Goal: Transaction & Acquisition: Purchase product/service

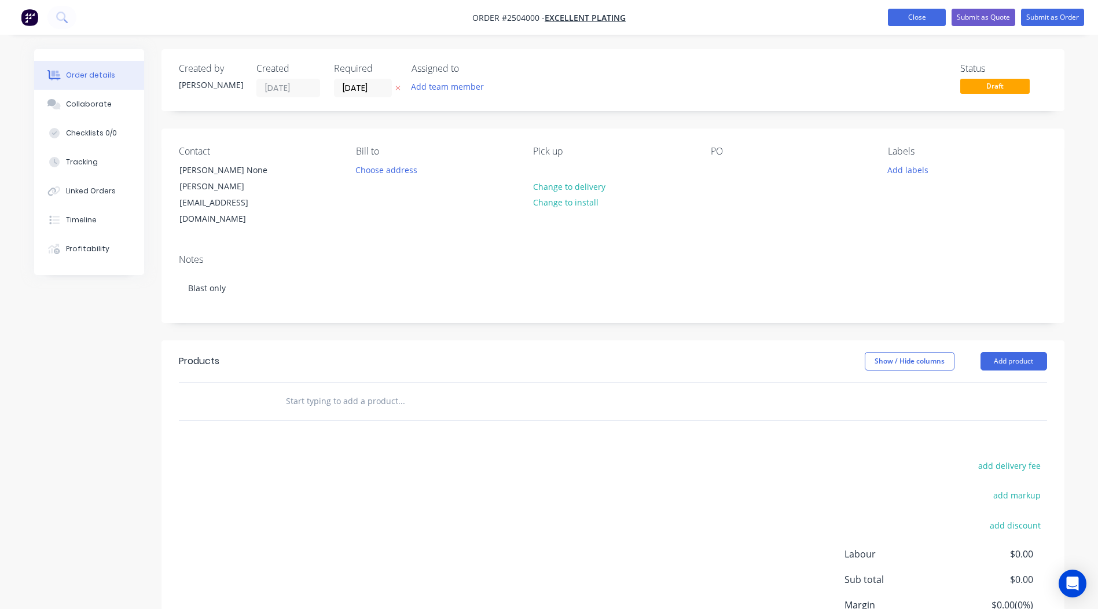
click at [918, 13] on button "Close" at bounding box center [917, 17] width 58 height 17
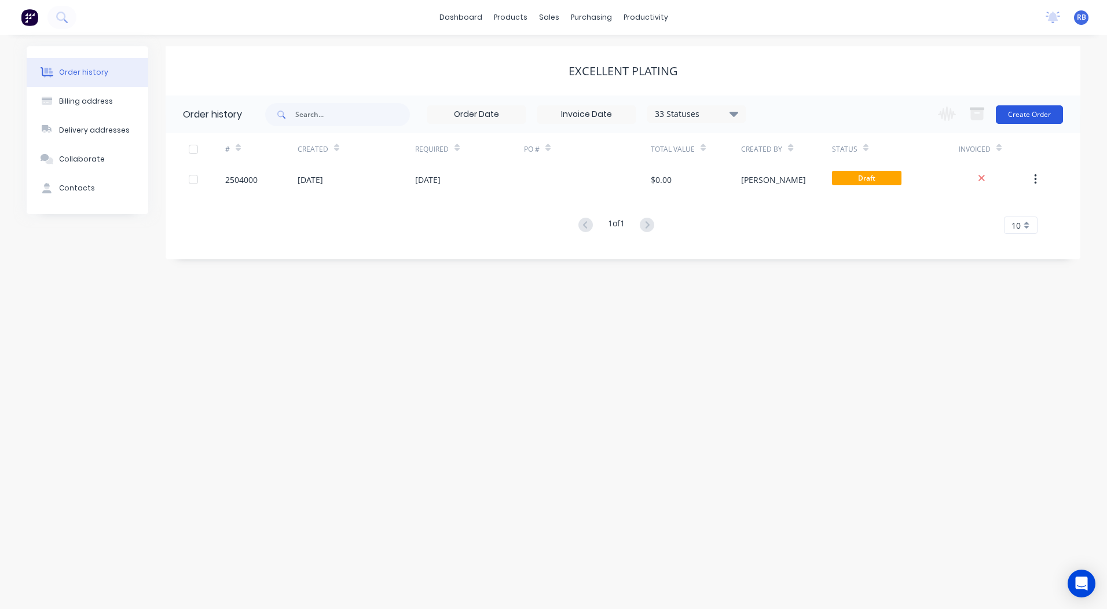
click at [1035, 118] on button "Create Order" at bounding box center [1029, 114] width 67 height 19
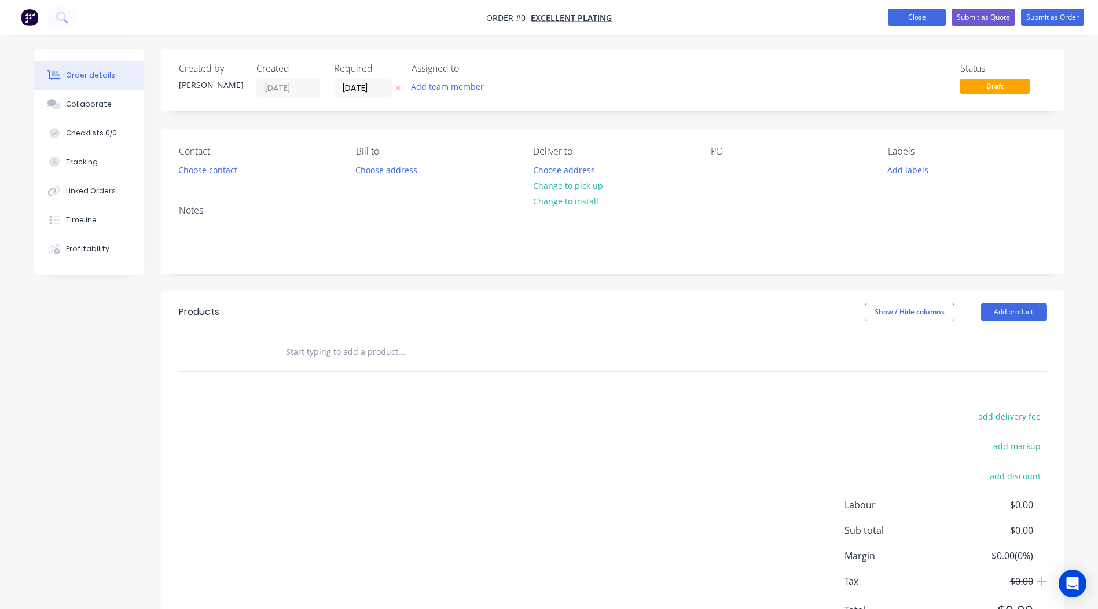
click at [921, 25] on button "Close" at bounding box center [917, 17] width 58 height 17
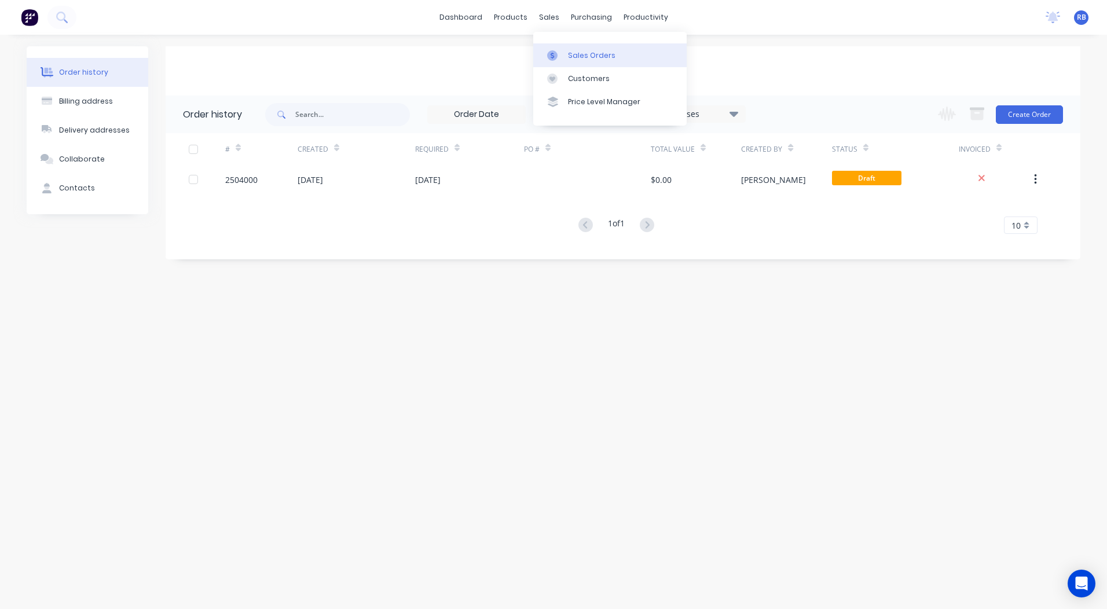
drag, startPoint x: 557, startPoint y: 21, endPoint x: 579, endPoint y: 49, distance: 35.4
click at [579, 49] on link "Sales Orders" at bounding box center [609, 54] width 153 height 23
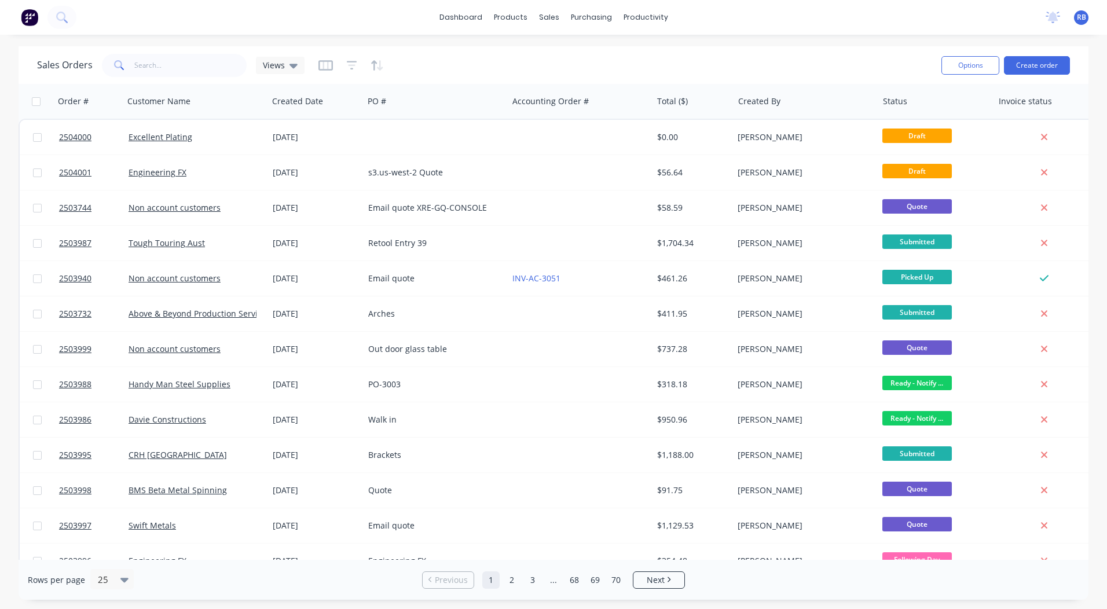
click at [1029, 64] on button "Create order" at bounding box center [1037, 65] width 66 height 19
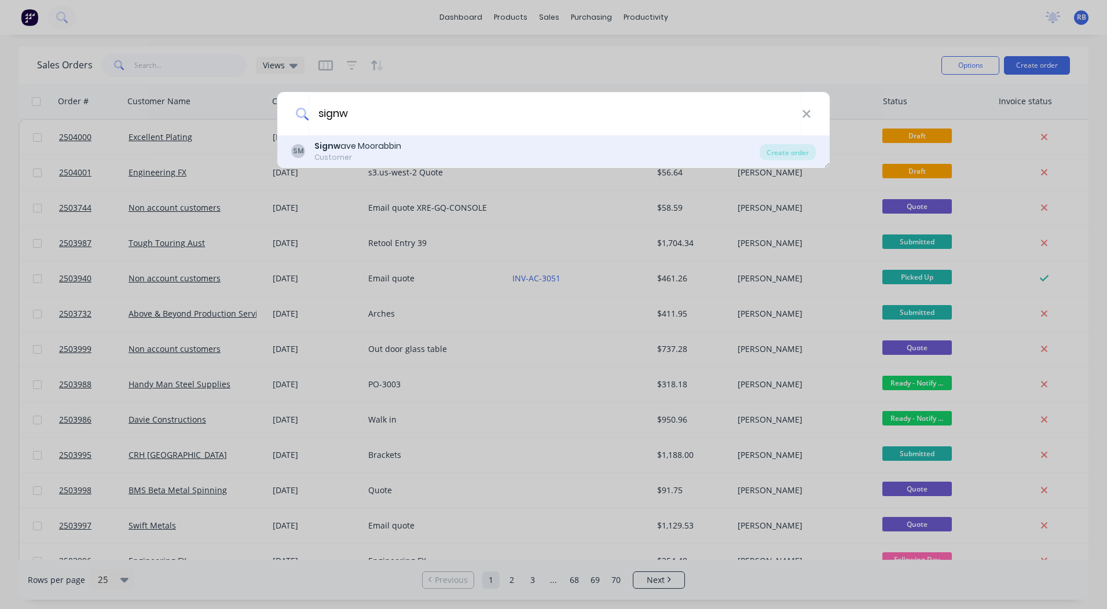
type input "signw"
click at [344, 153] on div "Customer" at bounding box center [357, 157] width 87 height 10
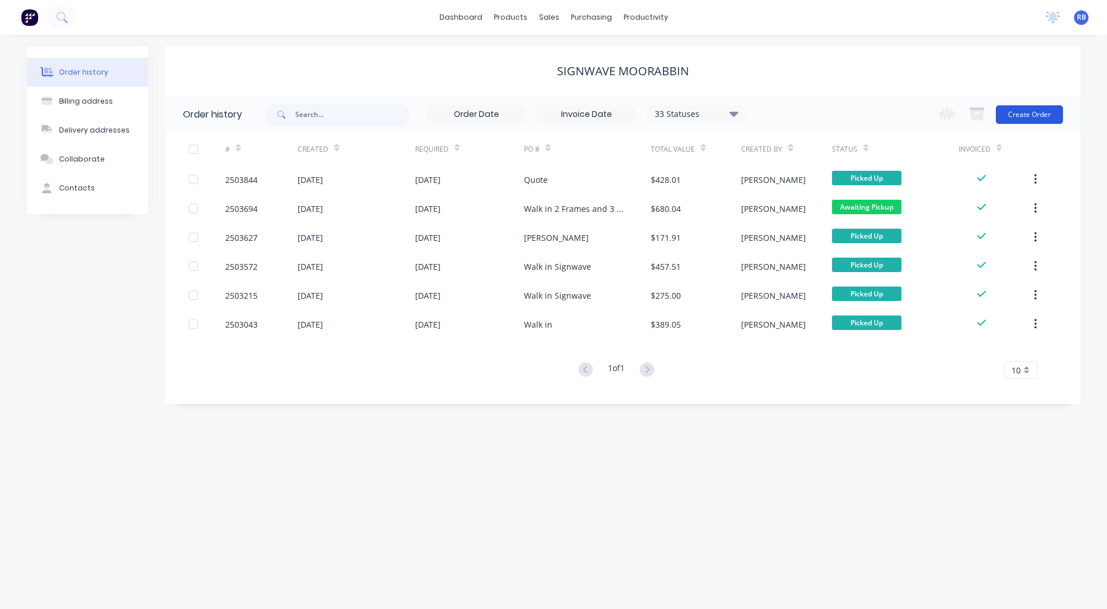
click at [1022, 112] on button "Create Order" at bounding box center [1029, 114] width 67 height 19
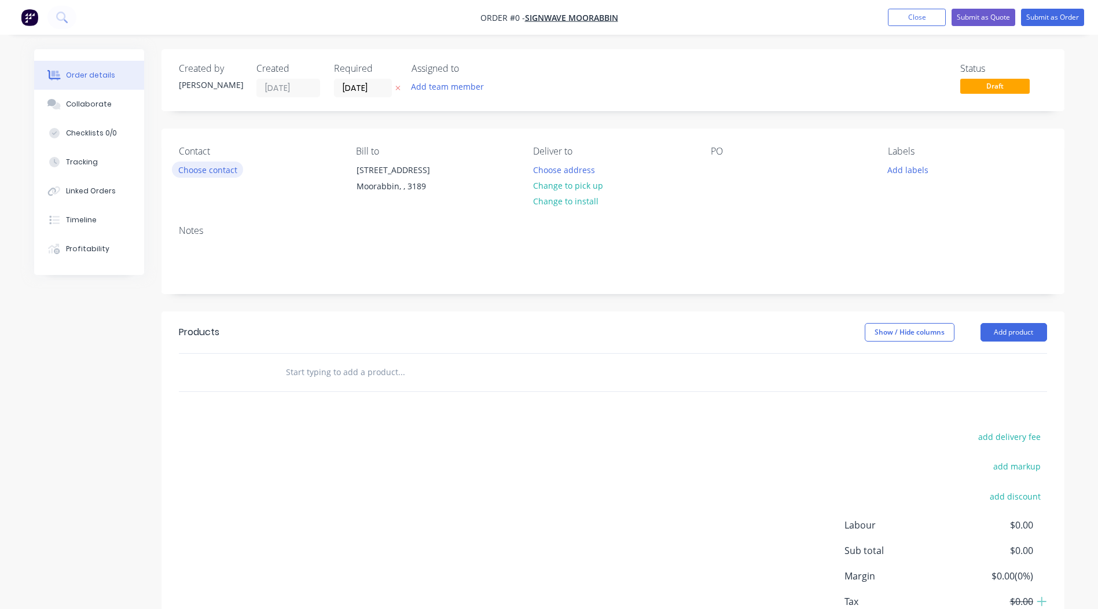
click at [195, 170] on button "Choose contact" at bounding box center [207, 170] width 71 height 16
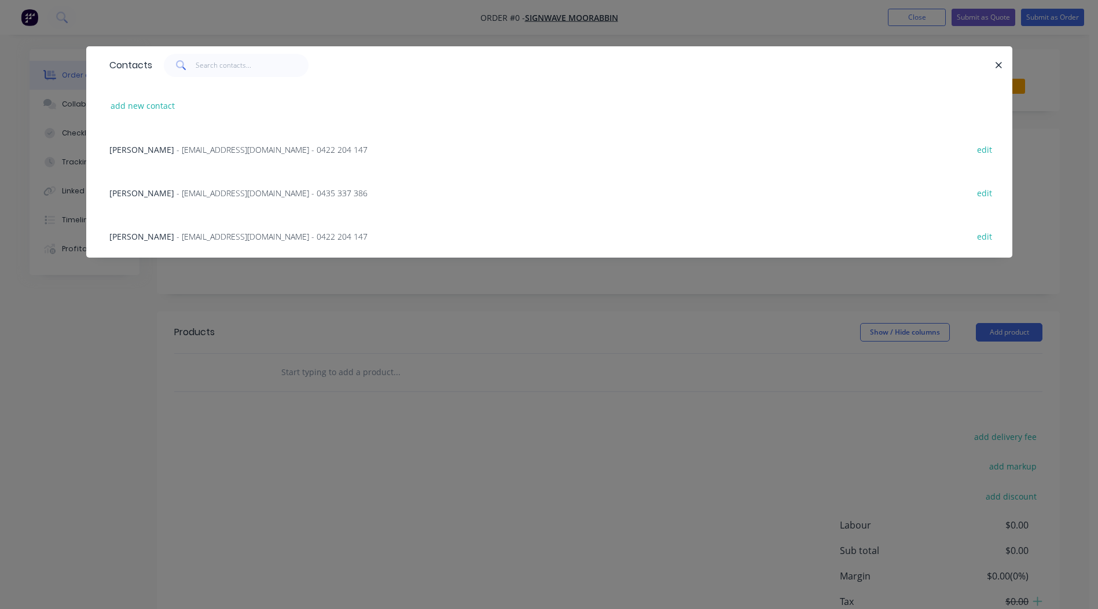
click at [177, 149] on span "- 820@signwave.com.au - 0422 204 147" at bounding box center [272, 149] width 191 height 11
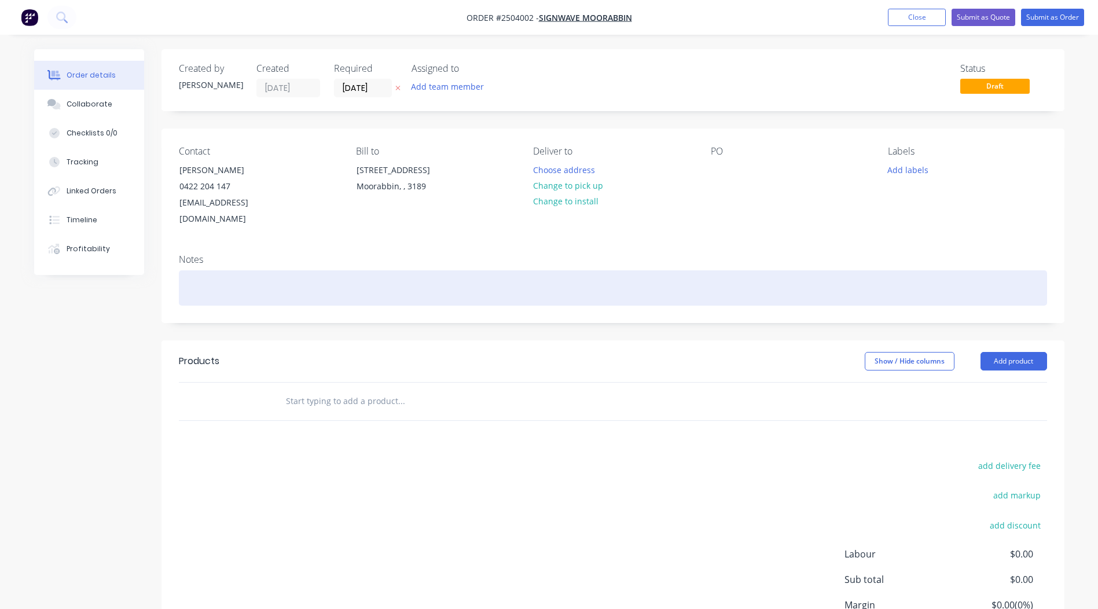
click at [228, 270] on div at bounding box center [613, 287] width 868 height 35
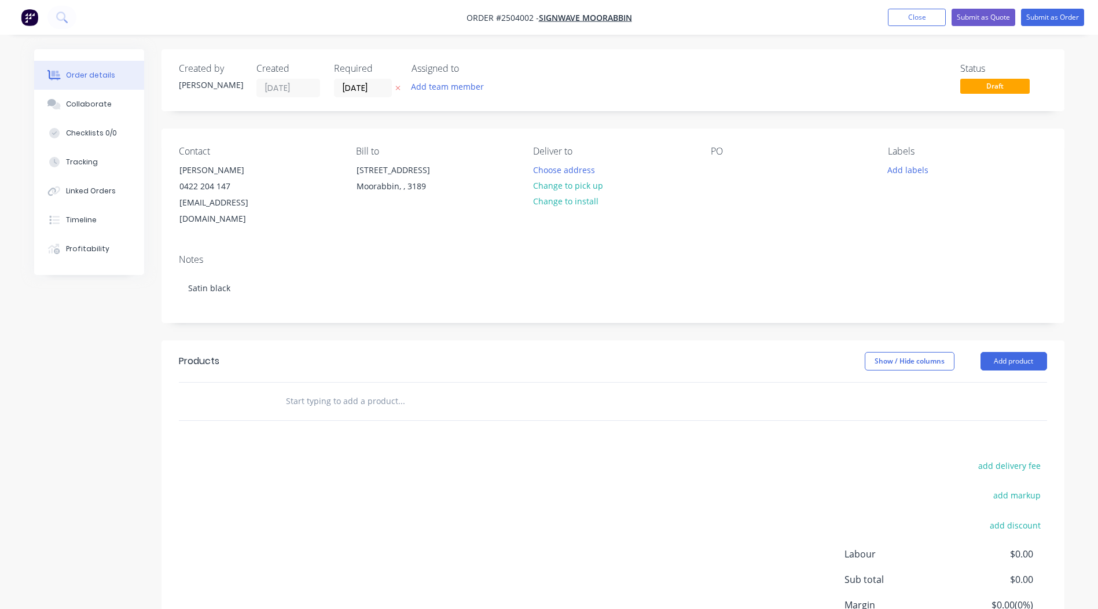
click at [463, 215] on div "Contact John Wilie 0422 204 147 820@signwave.com.au Bill to 4/1-7 Friars Road M…" at bounding box center [613, 187] width 903 height 116
click at [564, 182] on button "Change to pick up" at bounding box center [568, 186] width 82 height 16
click at [1014, 352] on button "Add product" at bounding box center [1014, 361] width 67 height 19
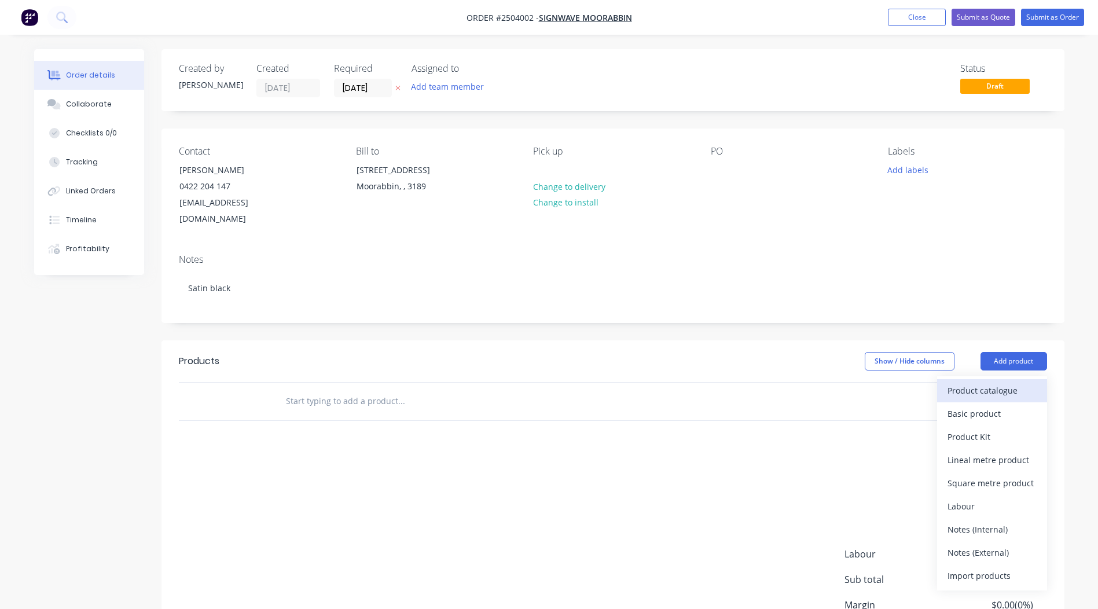
click at [991, 382] on div "Product catalogue" at bounding box center [992, 390] width 89 height 17
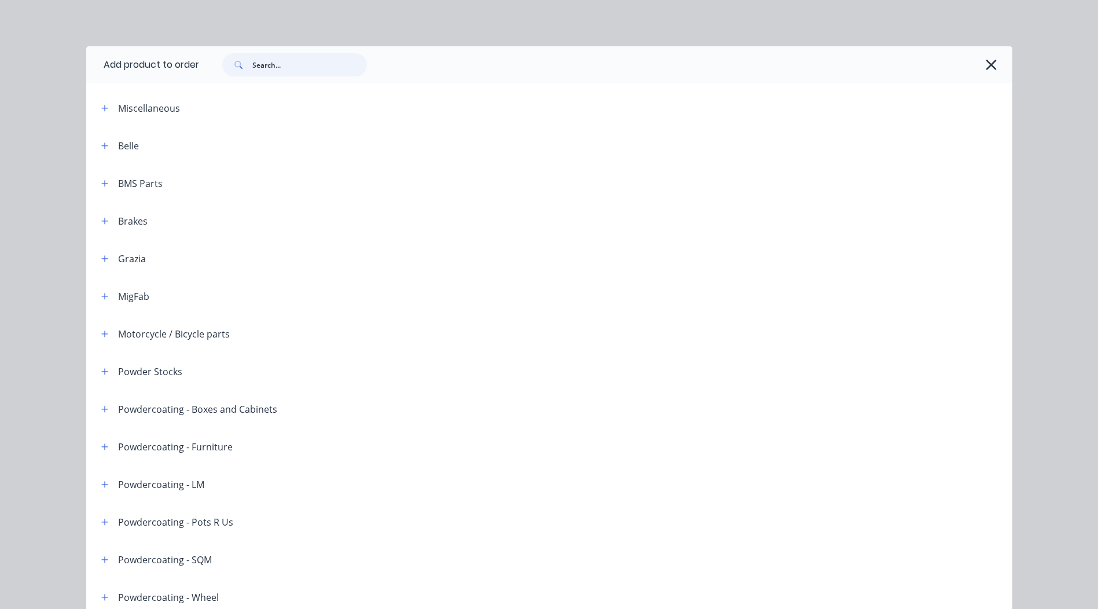
click at [275, 63] on input "text" at bounding box center [309, 64] width 115 height 23
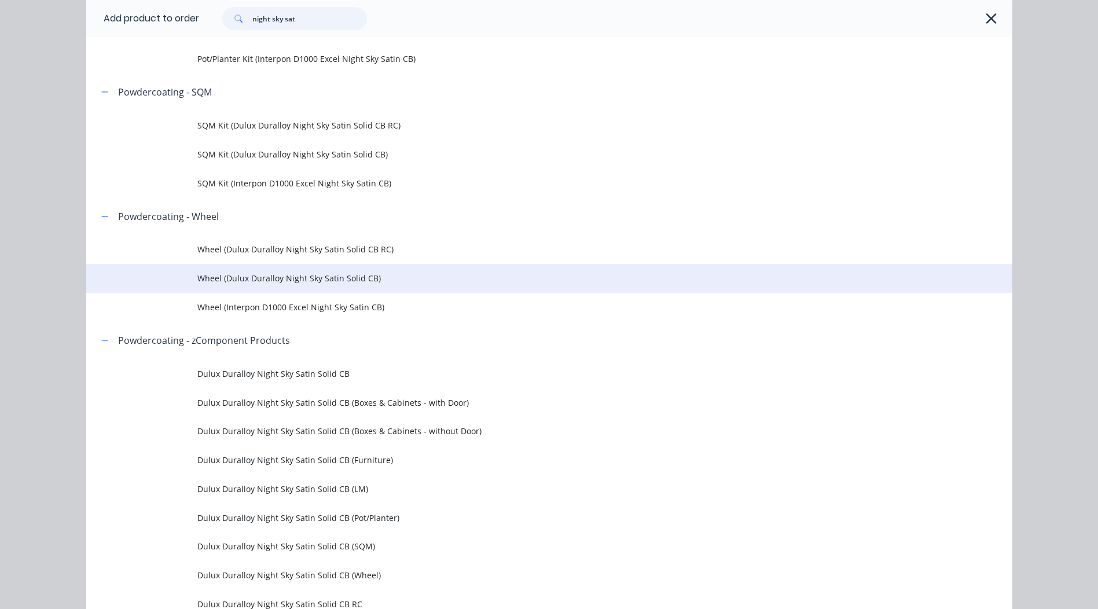
scroll to position [463, 0]
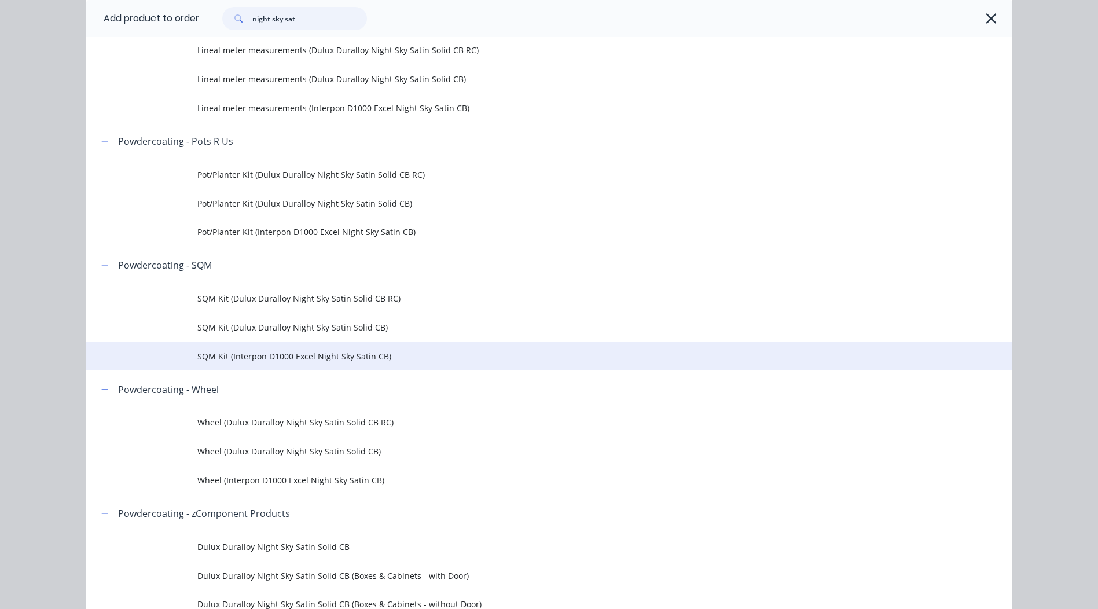
type input "night sky sat"
click at [366, 353] on span "SQM Kit (Interpon D1000 Excel Night Sky Satin CB)" at bounding box center [523, 356] width 652 height 12
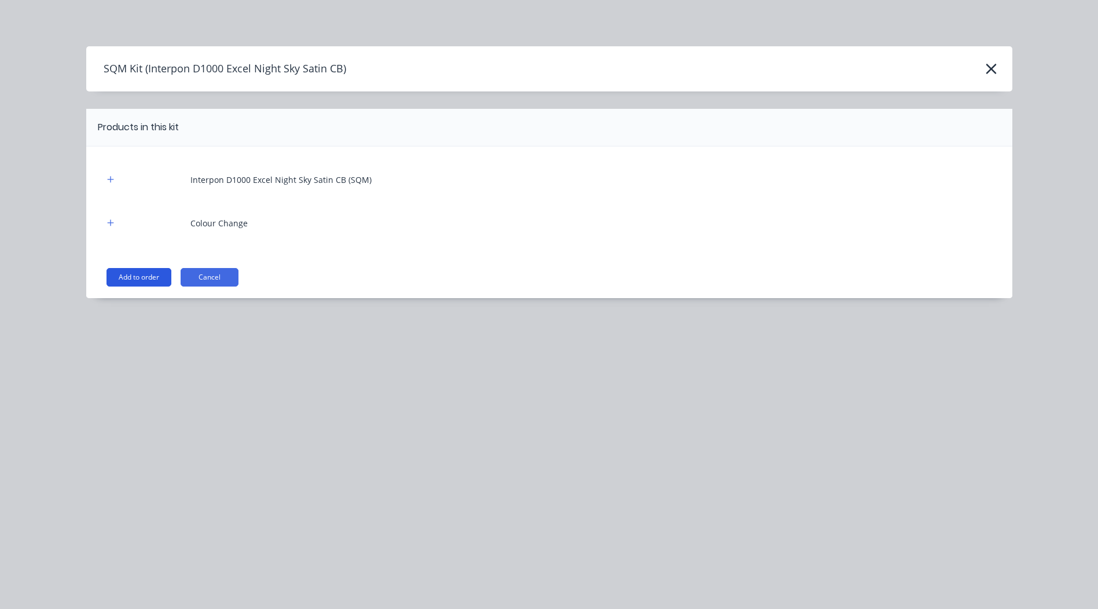
click at [137, 270] on button "Add to order" at bounding box center [139, 277] width 65 height 19
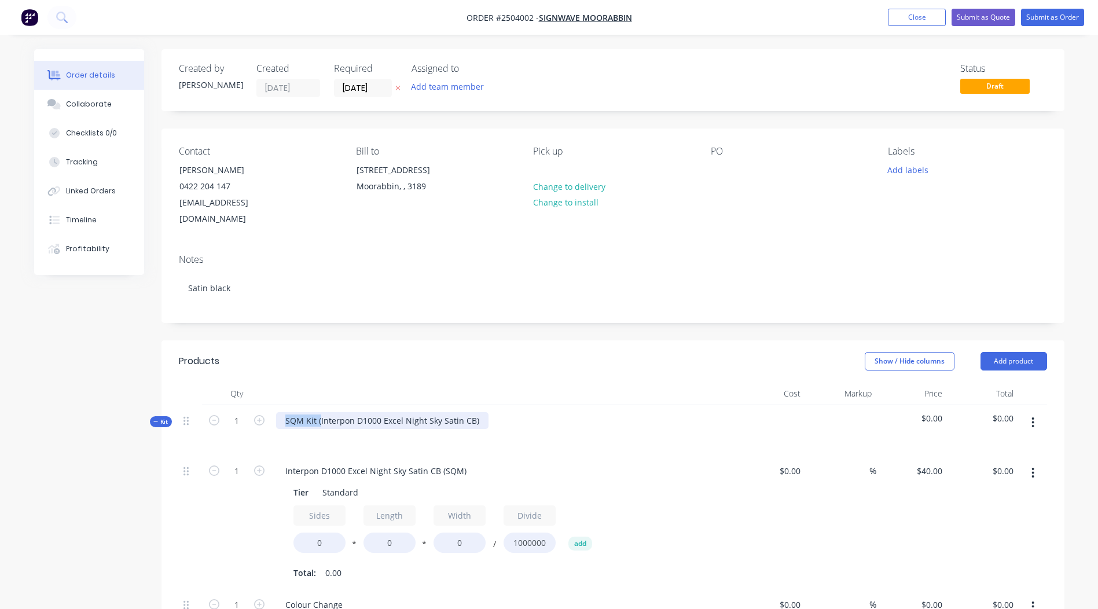
drag, startPoint x: 319, startPoint y: 404, endPoint x: 0, endPoint y: 472, distance: 326.2
click at [0, 472] on html "Order #2504002 - Signwave Moorabbin Add product Close Submit as Quote Submit as…" at bounding box center [549, 499] width 1098 height 999
click at [448, 407] on div "Interpon D1000 Excel Night Sky Satin CB)" at bounding box center [503, 430] width 463 height 50
drag, startPoint x: 464, startPoint y: 459, endPoint x: 0, endPoint y: 432, distance: 464.5
click at [0, 435] on html "Order #2504002 - Signwave Moorabbin Add product Close Submit as Quote Submit as…" at bounding box center [549, 499] width 1098 height 999
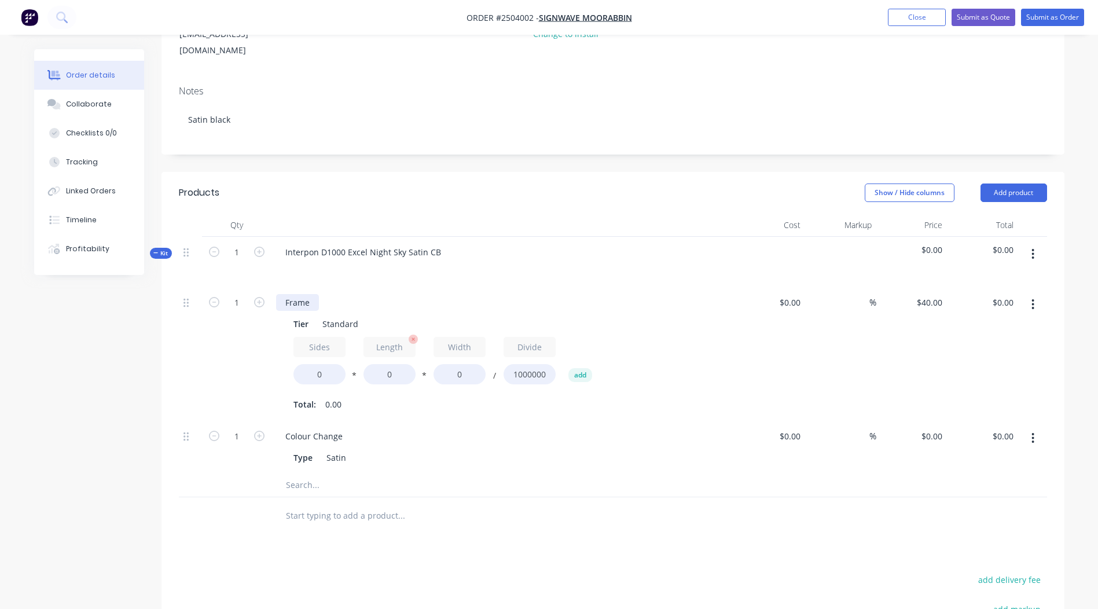
scroll to position [174, 0]
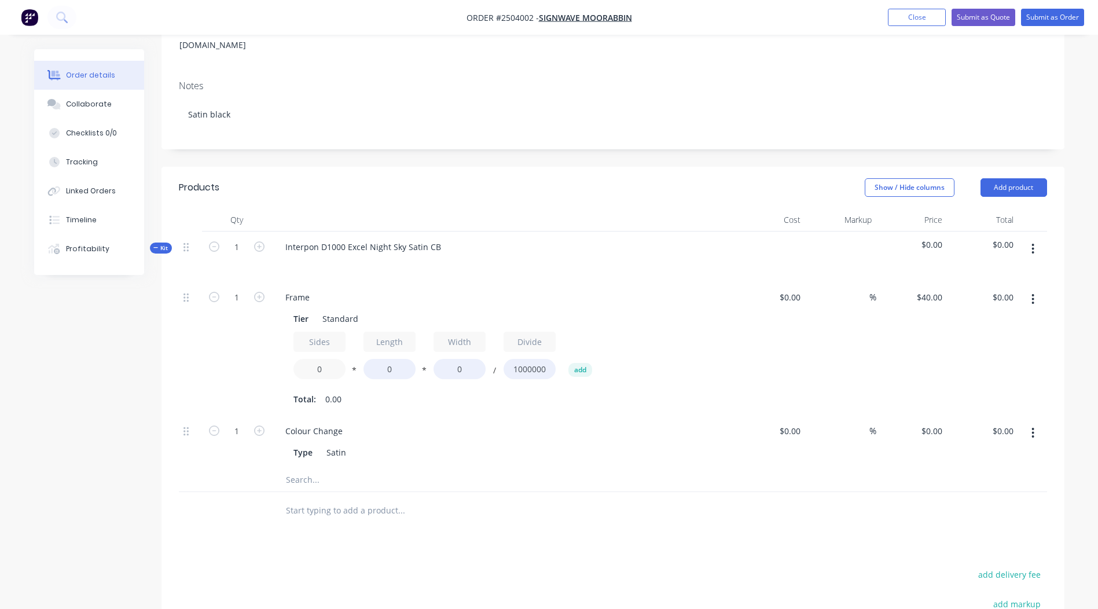
drag, startPoint x: 343, startPoint y: 351, endPoint x: 228, endPoint y: 354, distance: 115.8
click at [228, 354] on div "1 Frame Tier Standard Sides 0 * Length 0 * Width 0 / Divide 1000000 add Total: …" at bounding box center [613, 349] width 868 height 134
type input "1.2"
click at [412, 359] on input "0" at bounding box center [390, 369] width 52 height 20
type input "2000"
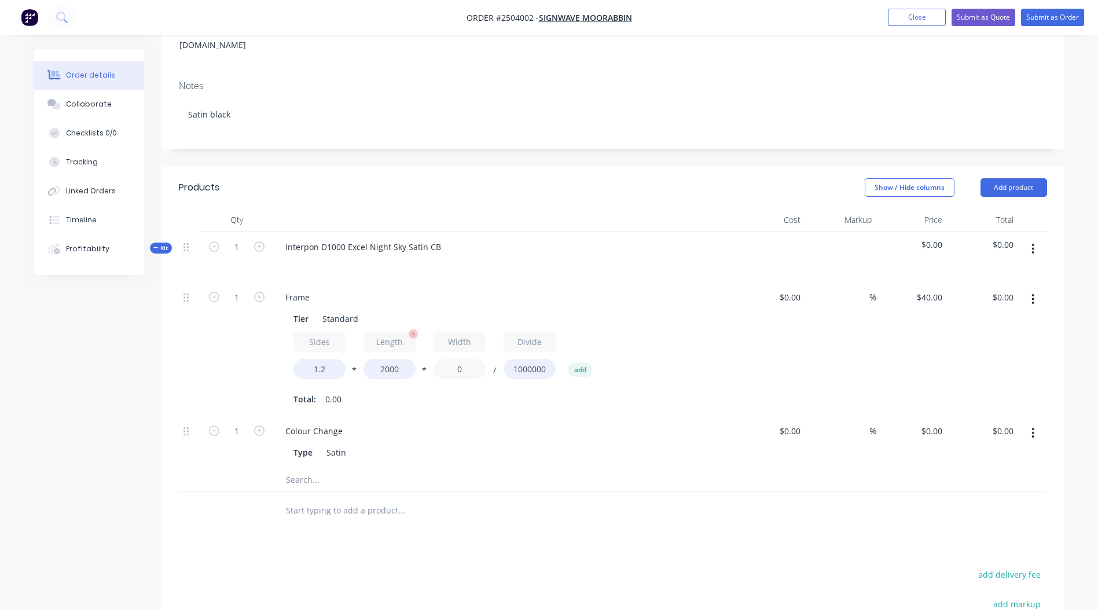
drag, startPoint x: 476, startPoint y: 349, endPoint x: 415, endPoint y: 353, distance: 61.5
click at [436, 359] on input "0" at bounding box center [460, 369] width 52 height 20
type input "1000"
type input "$96.00"
click at [758, 314] on div "$0.00 $0.00" at bounding box center [770, 349] width 71 height 134
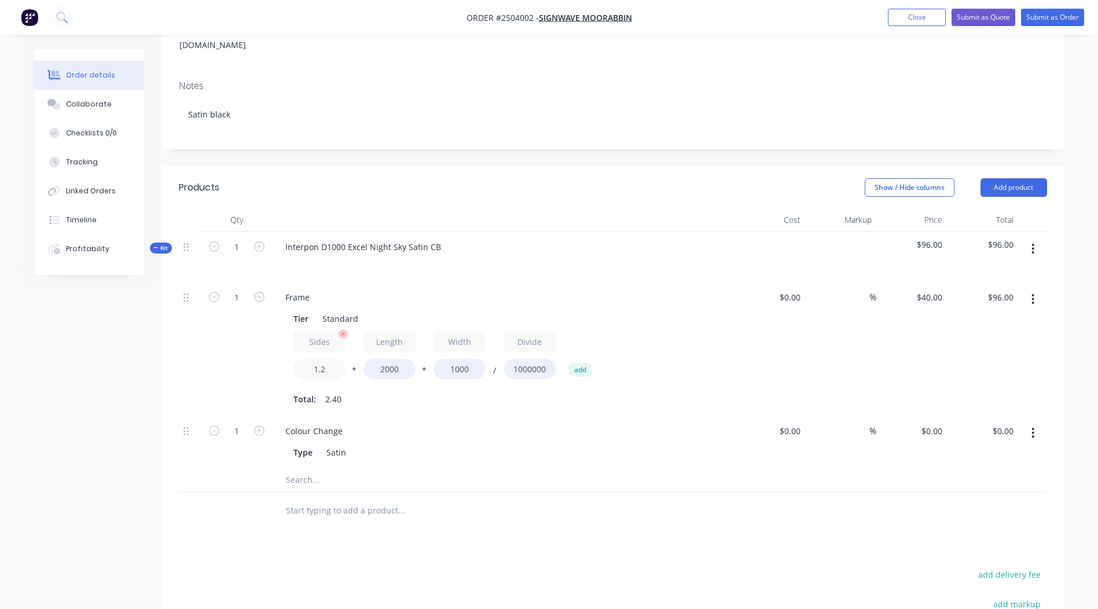
click at [334, 359] on input "1.2" at bounding box center [320, 369] width 52 height 20
type input "1.3"
type input "$104.00"
click at [405, 289] on div "Frame" at bounding box center [503, 297] width 454 height 17
click at [262, 292] on icon "button" at bounding box center [259, 297] width 10 height 10
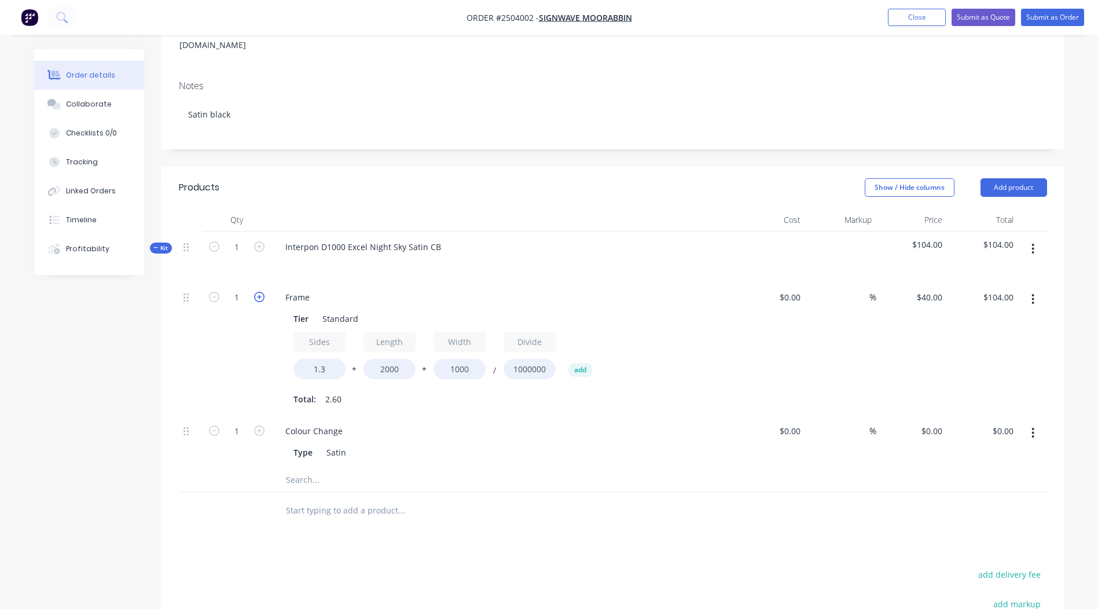
type input "2"
type input "$208.00"
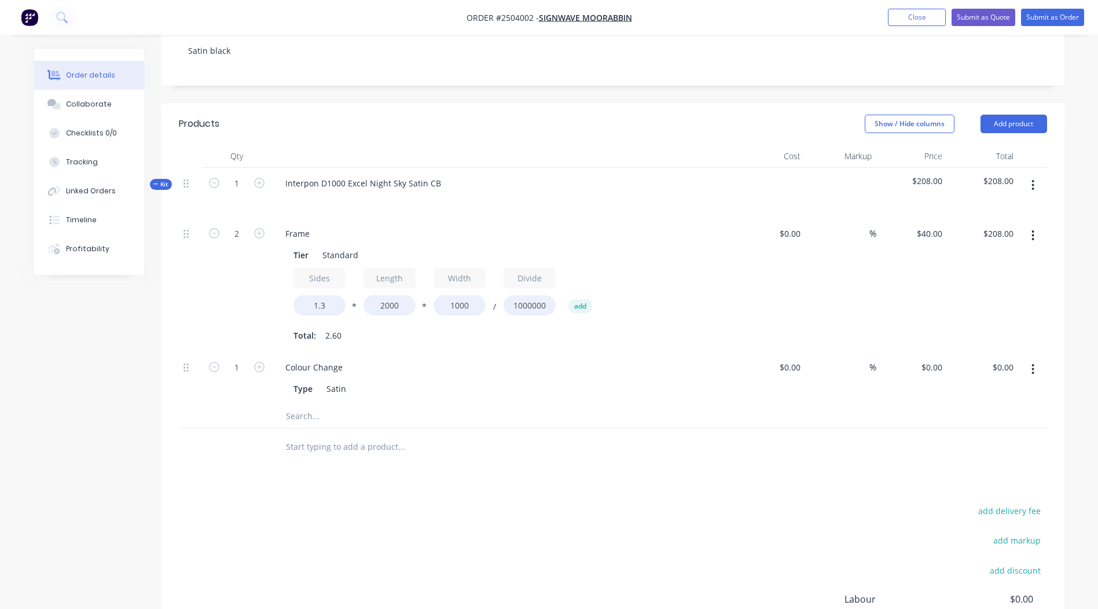
scroll to position [167, 0]
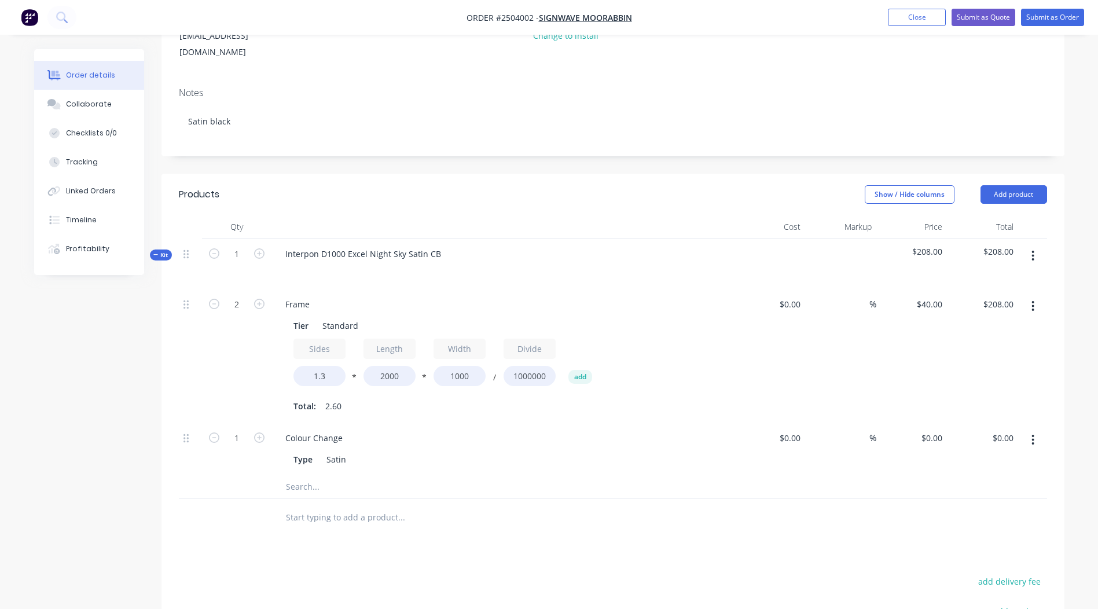
click at [1034, 246] on button "button" at bounding box center [1033, 255] width 27 height 21
click at [986, 278] on div "Add product to kit" at bounding box center [992, 286] width 89 height 17
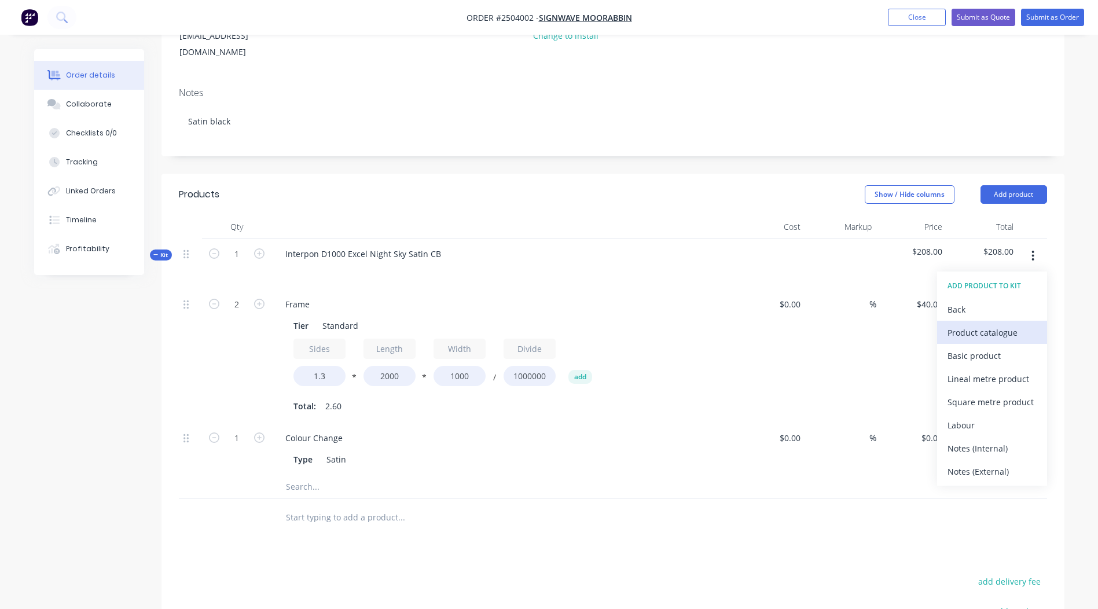
click at [989, 324] on div "Product catalogue" at bounding box center [992, 332] width 89 height 17
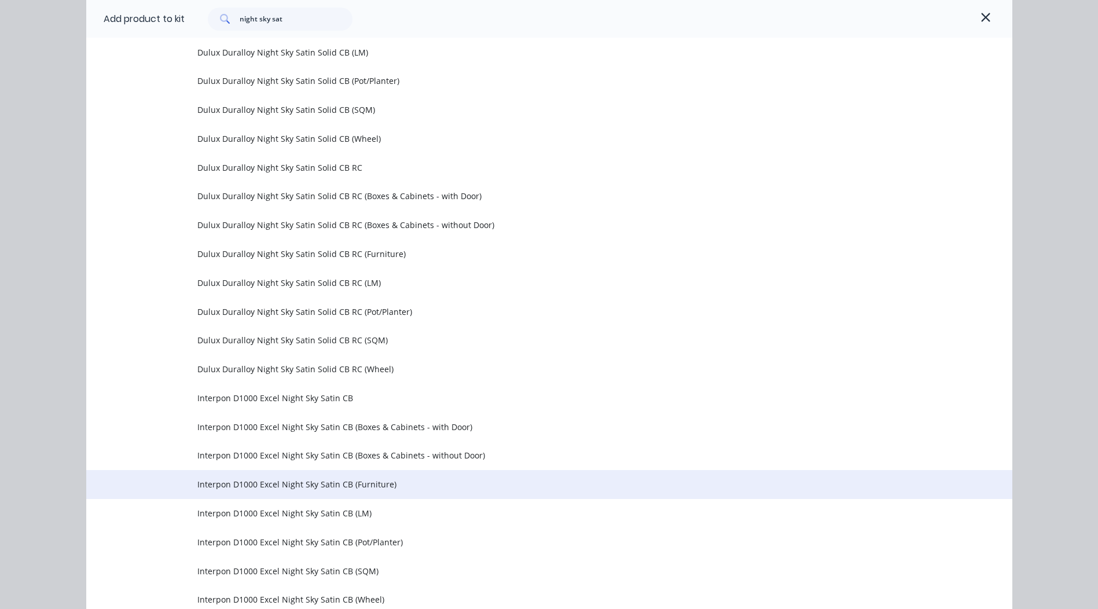
scroll to position [525, 0]
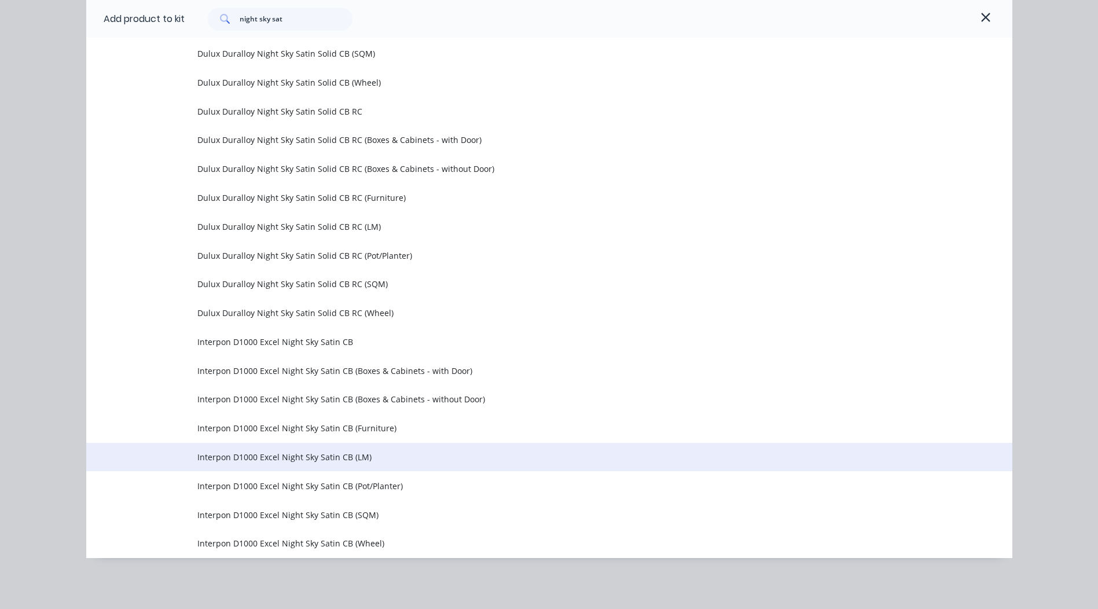
click at [371, 460] on span "Interpon D1000 Excel Night Sky Satin CB (LM)" at bounding box center [523, 457] width 652 height 12
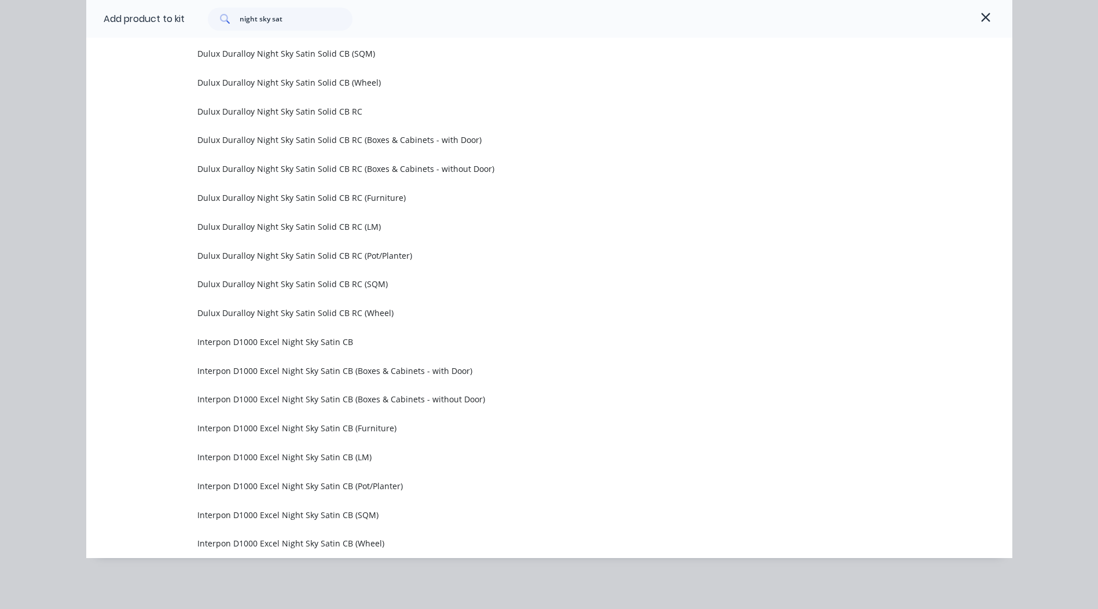
scroll to position [0, 0]
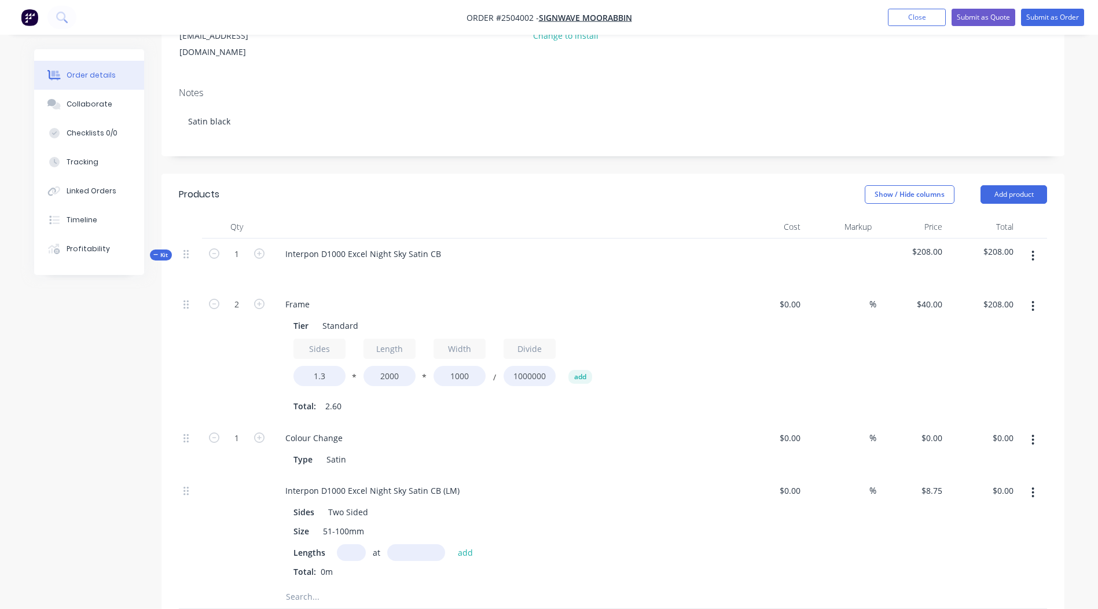
click at [347, 544] on input "text" at bounding box center [351, 552] width 29 height 17
type input "3"
click at [404, 544] on input "text" at bounding box center [416, 552] width 58 height 17
type input "2400"
click at [452, 544] on button "add" at bounding box center [465, 552] width 27 height 16
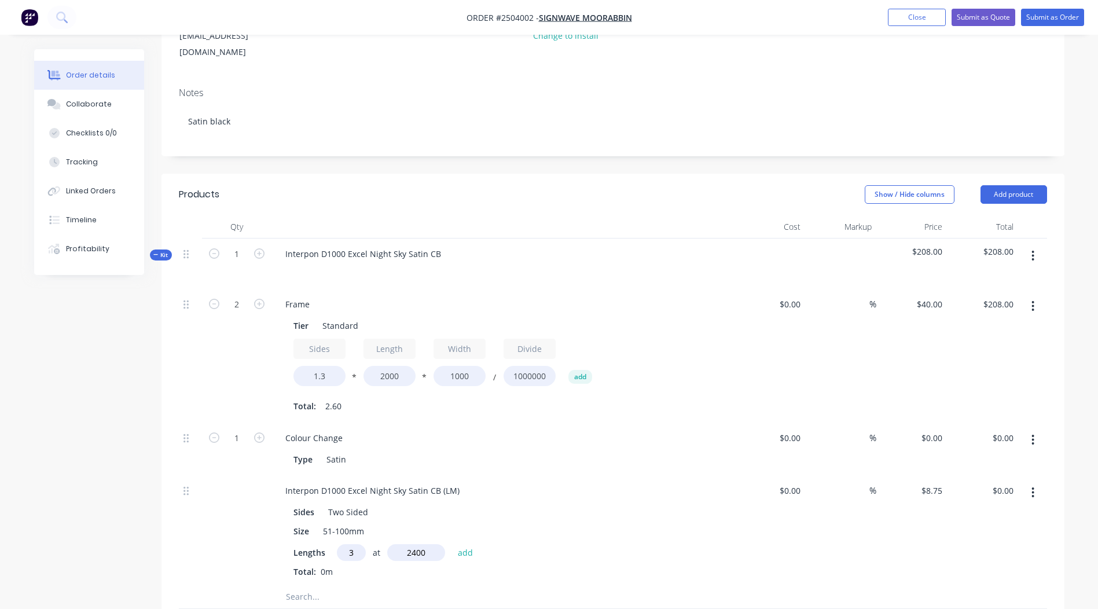
type input "$63.00"
drag, startPoint x: 459, startPoint y: 474, endPoint x: 0, endPoint y: 555, distance: 465.6
click at [0, 543] on html "Order #2504002 - Signwave Moorabbin Add product Close Submit as Quote Submit as…" at bounding box center [549, 397] width 1098 height 1128
click at [983, 529] on div "$63.00 $63.00" at bounding box center [982, 539] width 71 height 129
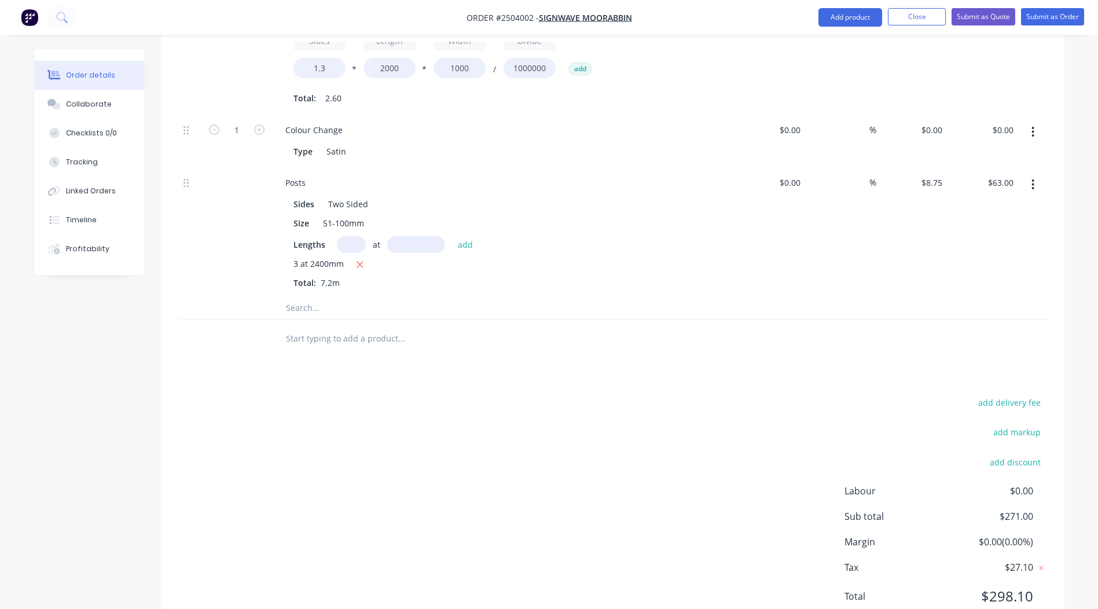
scroll to position [250, 0]
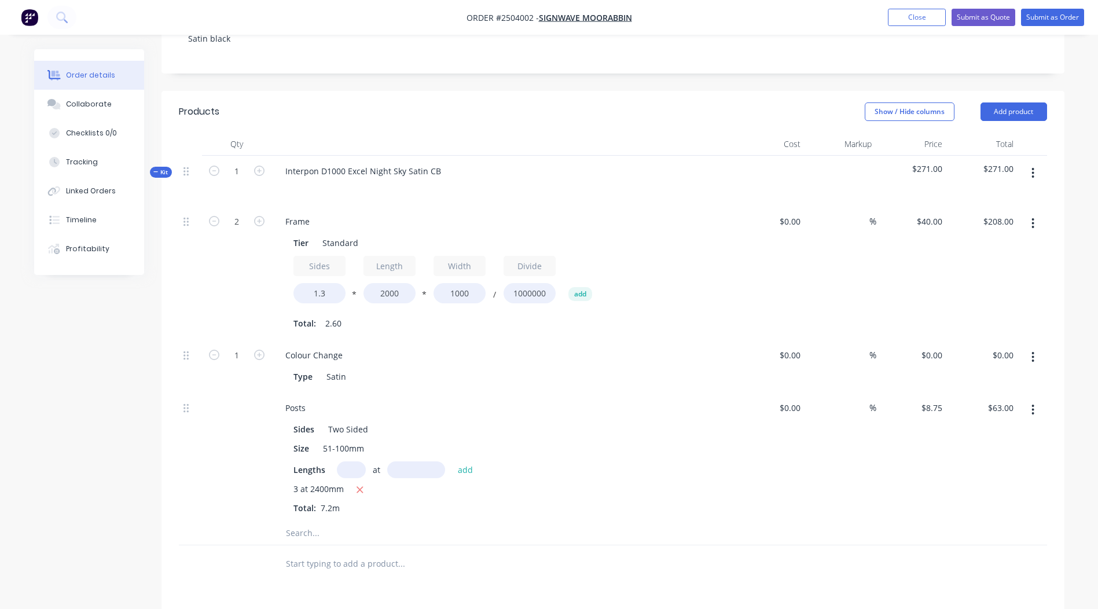
click at [1032, 168] on icon "button" at bounding box center [1033, 173] width 2 height 10
click at [1000, 195] on div "Add product to kit" at bounding box center [992, 203] width 89 height 17
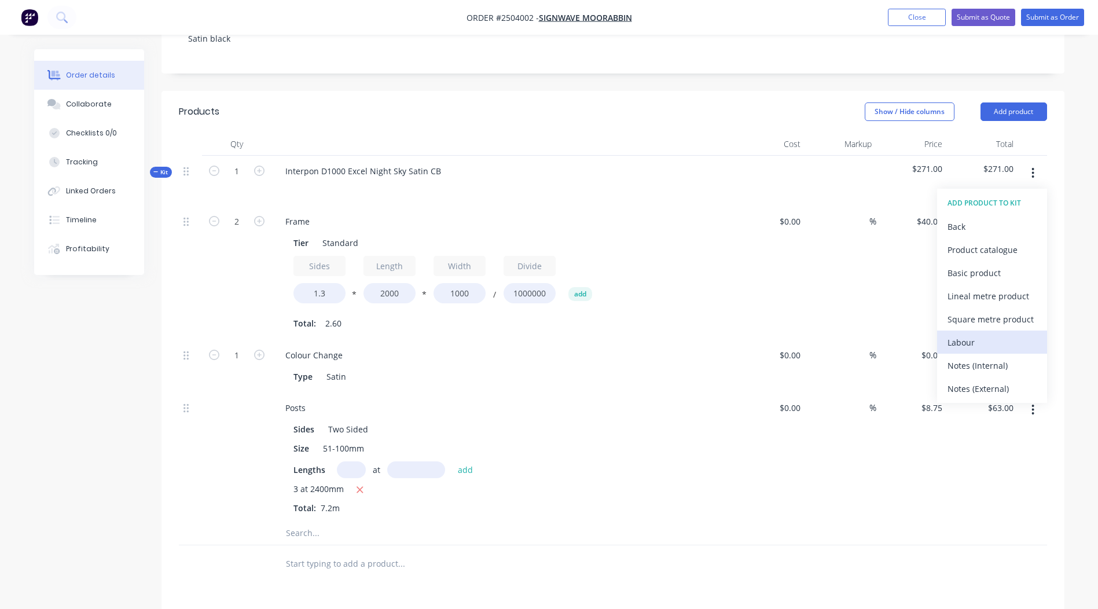
click at [973, 334] on div "Labour" at bounding box center [992, 342] width 89 height 17
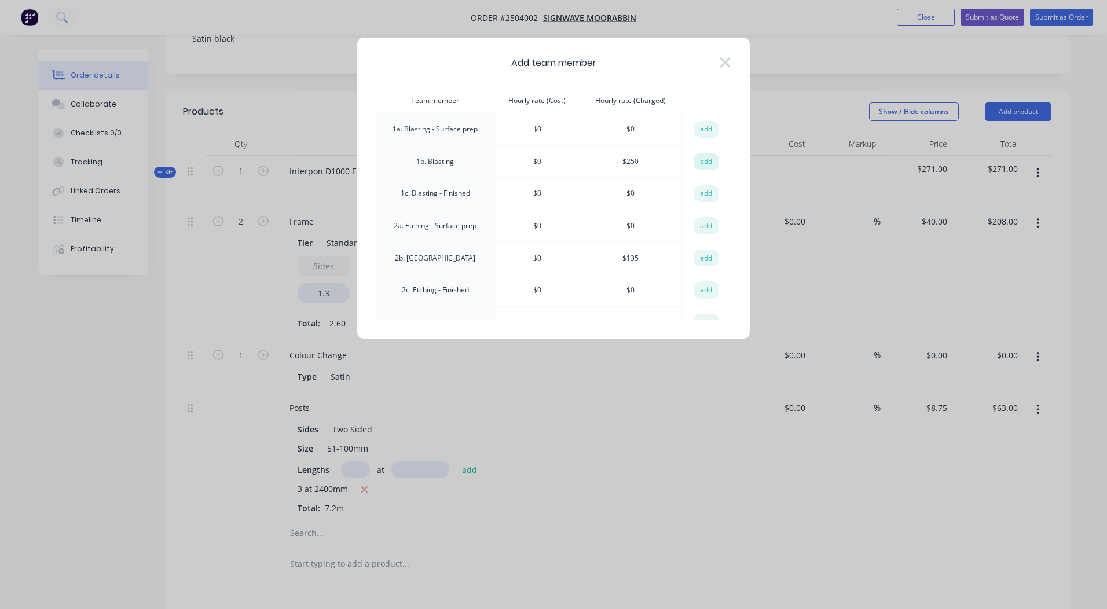
click at [694, 160] on button "add" at bounding box center [706, 161] width 25 height 17
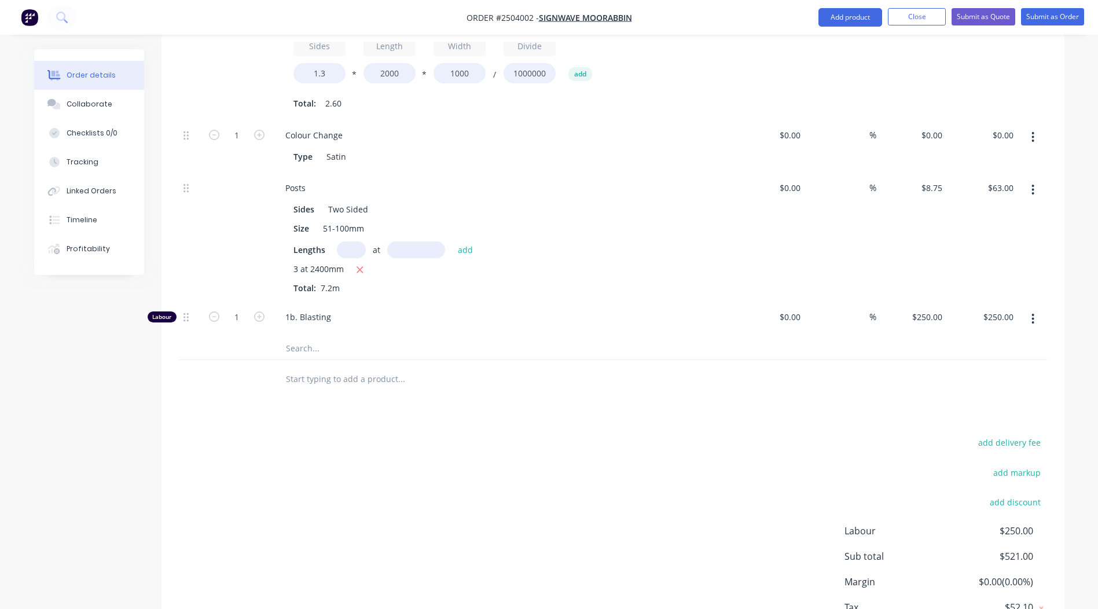
scroll to position [537, 0]
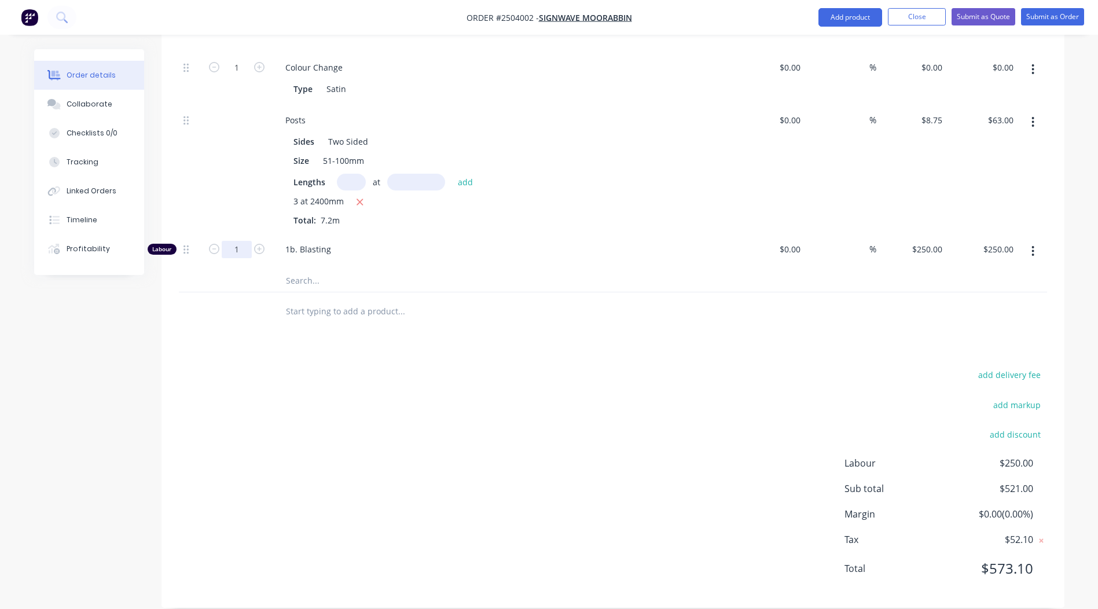
type input "0.1667"
type input "$41.68"
click at [604, 386] on div "add delivery fee add markup add discount Labour $41.68 Sub total $312.68 Margin…" at bounding box center [613, 478] width 868 height 223
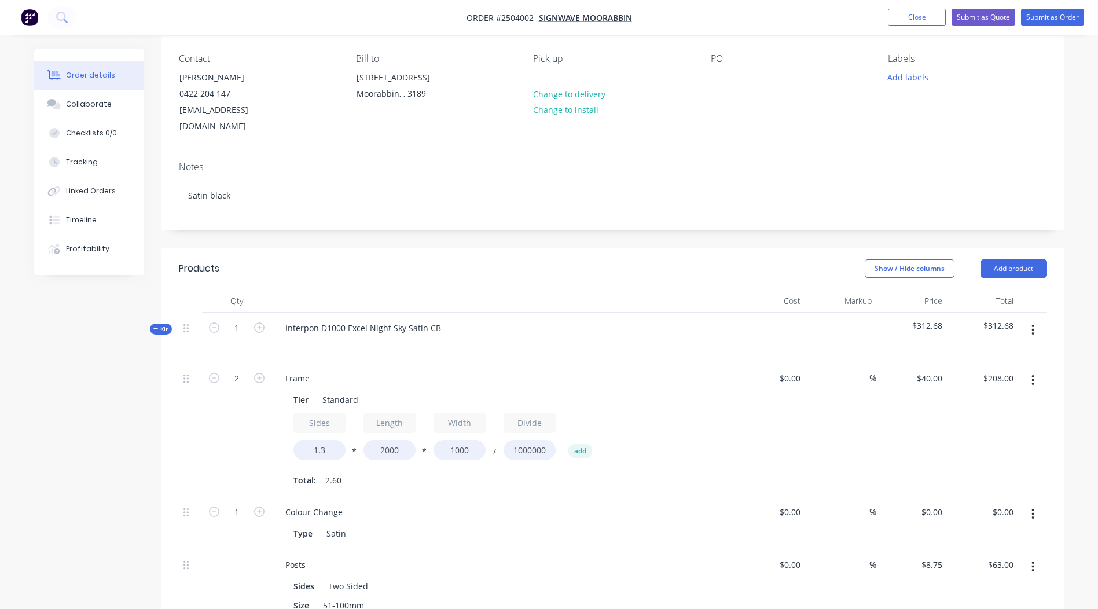
scroll to position [73, 0]
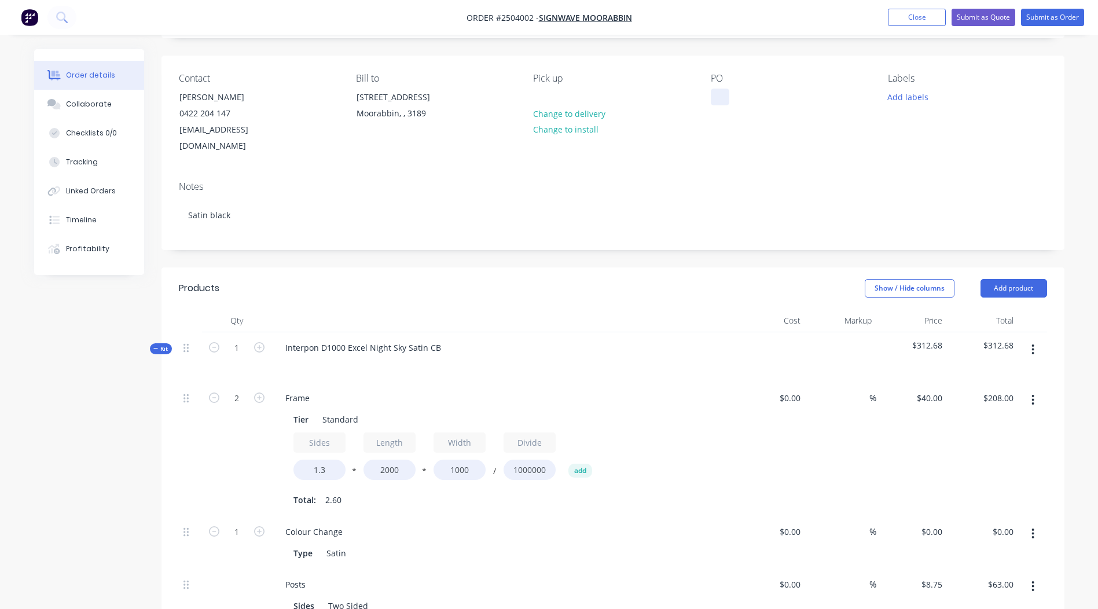
click at [720, 99] on div at bounding box center [720, 97] width 19 height 17
click at [901, 104] on button "Add labels" at bounding box center [908, 97] width 53 height 16
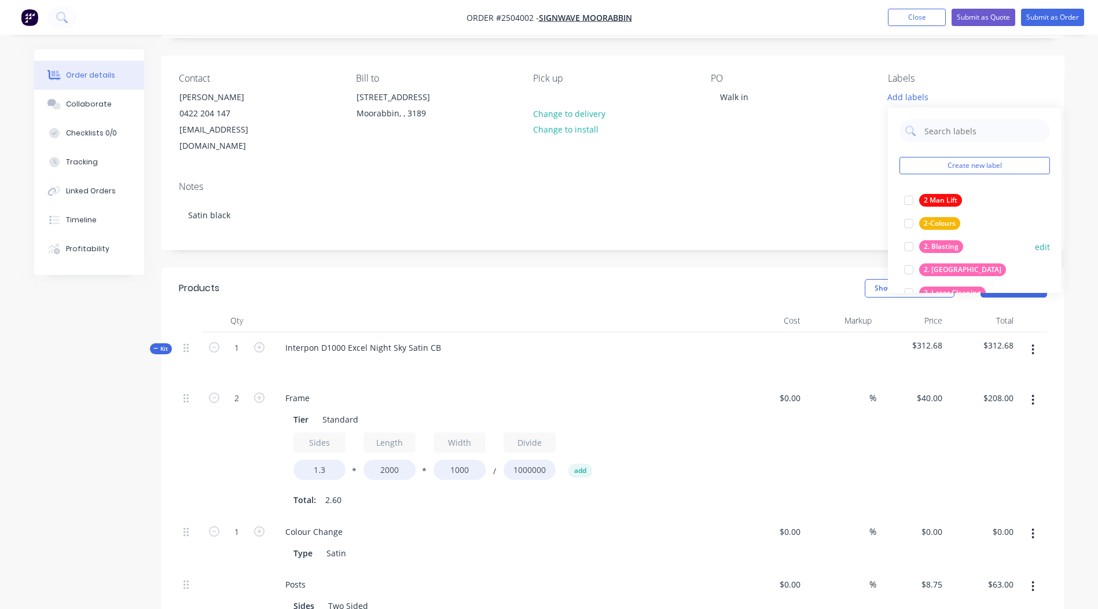
click at [947, 248] on div "2. Blasting" at bounding box center [941, 246] width 44 height 13
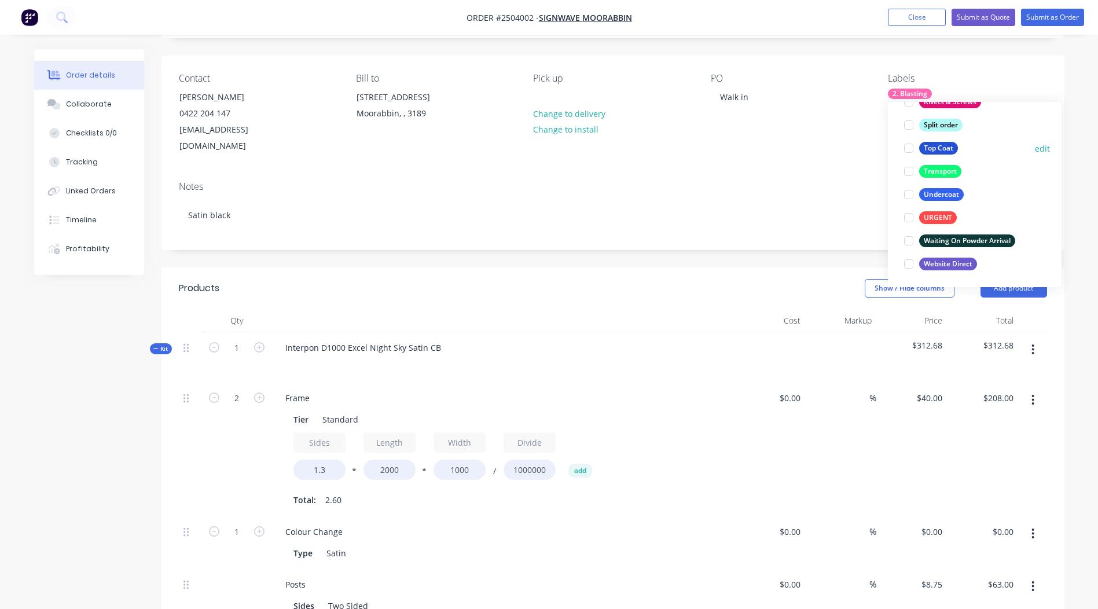
click at [943, 142] on div "Top Coat" at bounding box center [938, 148] width 39 height 13
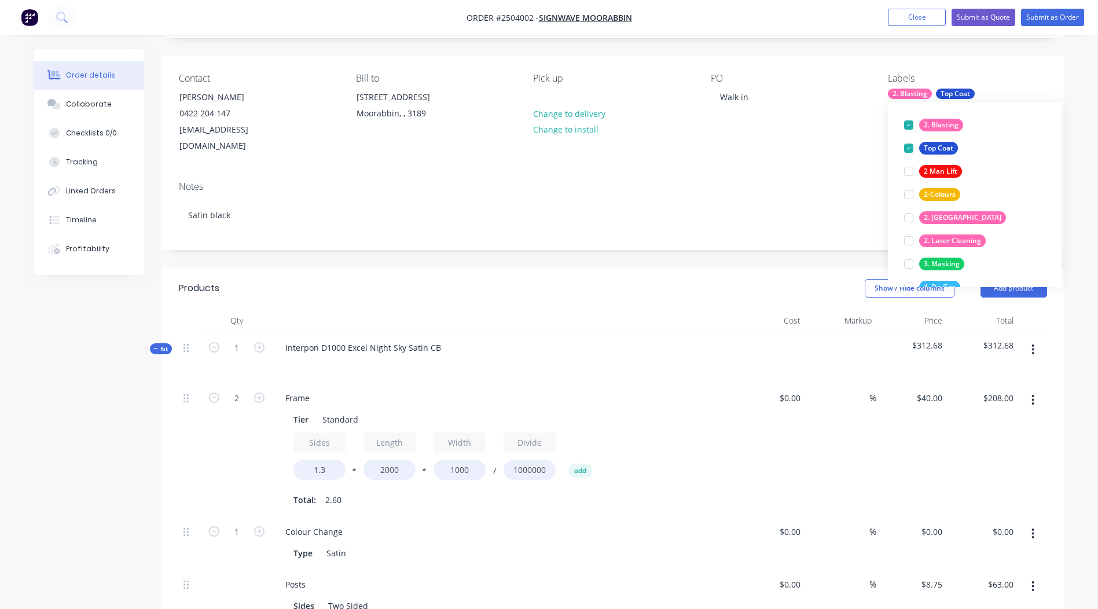
click at [1020, 22] on ul "Add product Close Submit as Quote Submit as Order" at bounding box center [986, 17] width 224 height 17
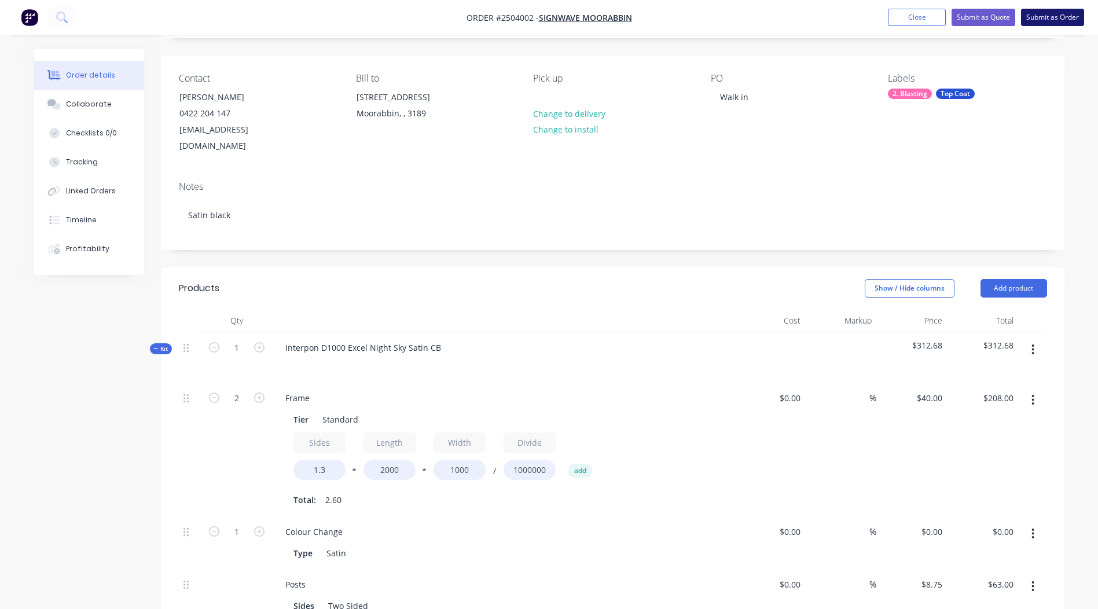
click at [1054, 19] on button "Submit as Order" at bounding box center [1052, 17] width 63 height 17
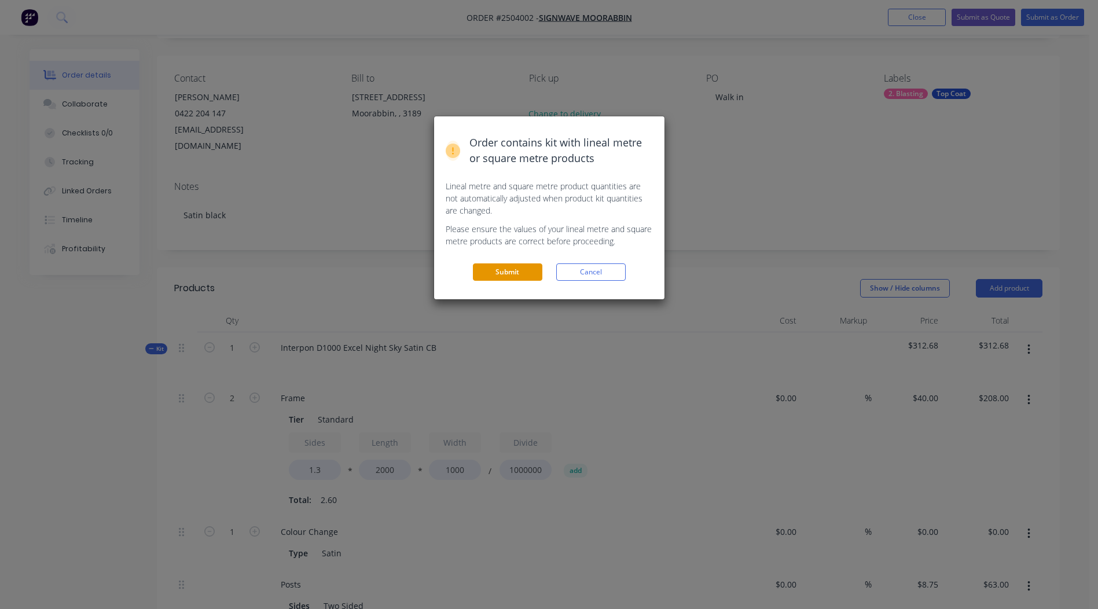
click at [507, 270] on button "Submit" at bounding box center [507, 271] width 69 height 17
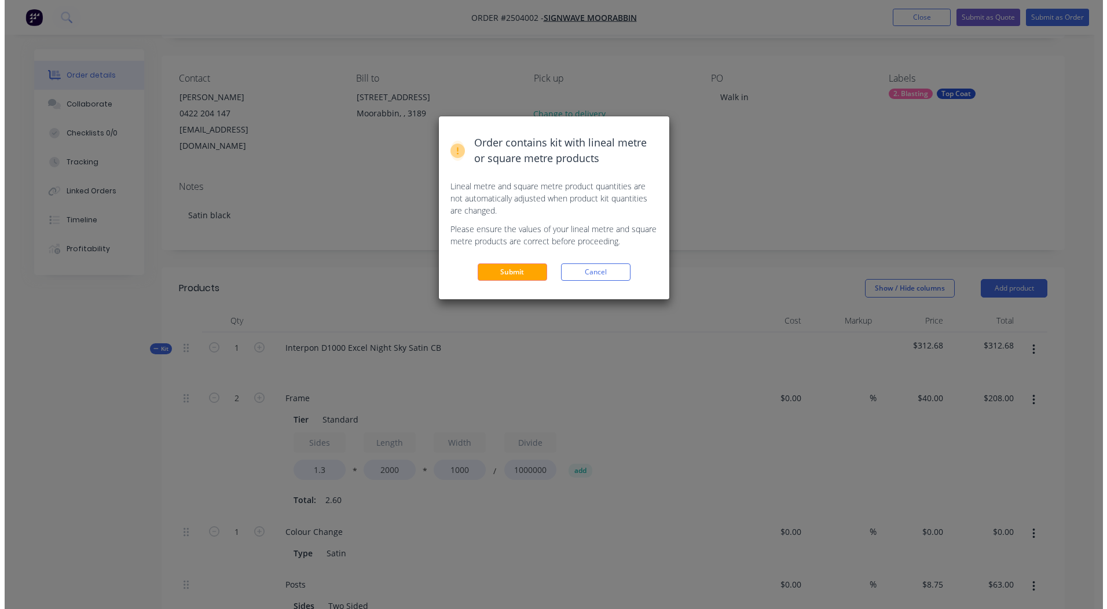
scroll to position [0, 0]
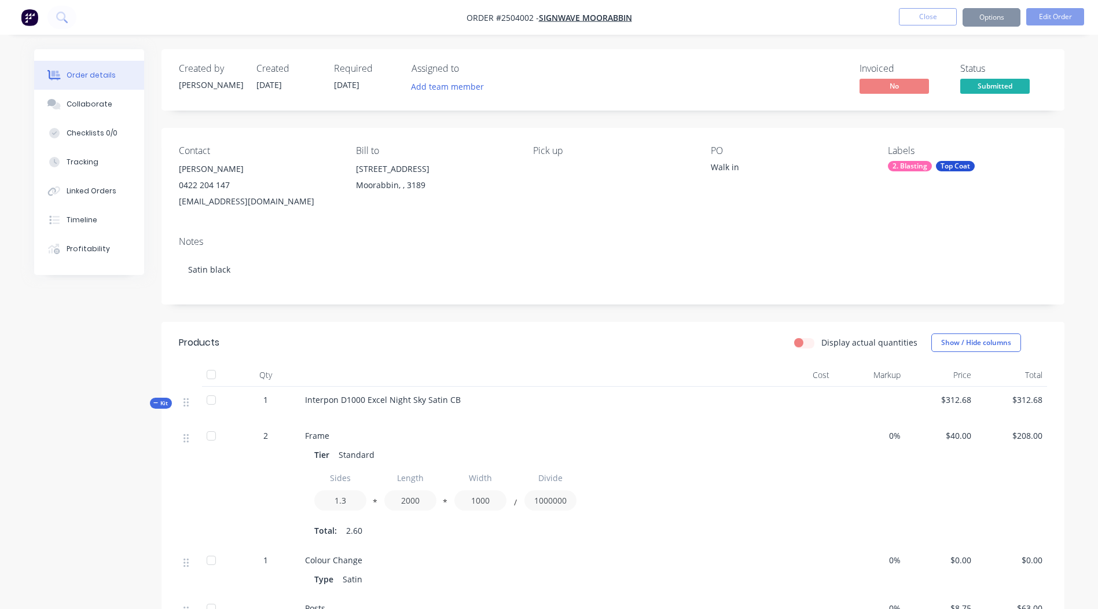
click at [1006, 13] on button "Options" at bounding box center [992, 17] width 58 height 19
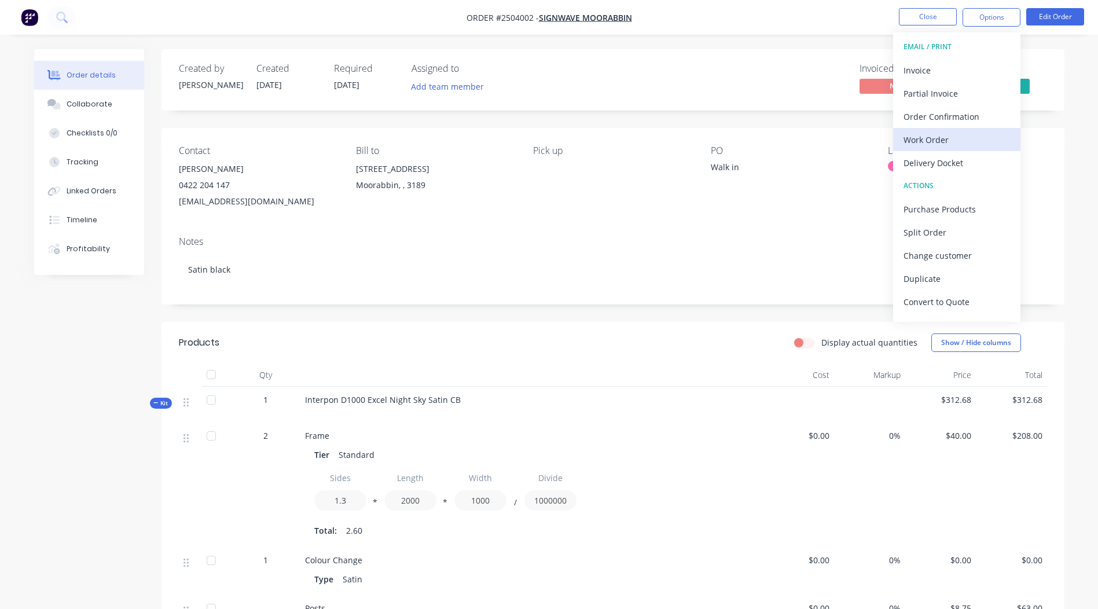
click at [948, 146] on div "Work Order" at bounding box center [957, 139] width 107 height 17
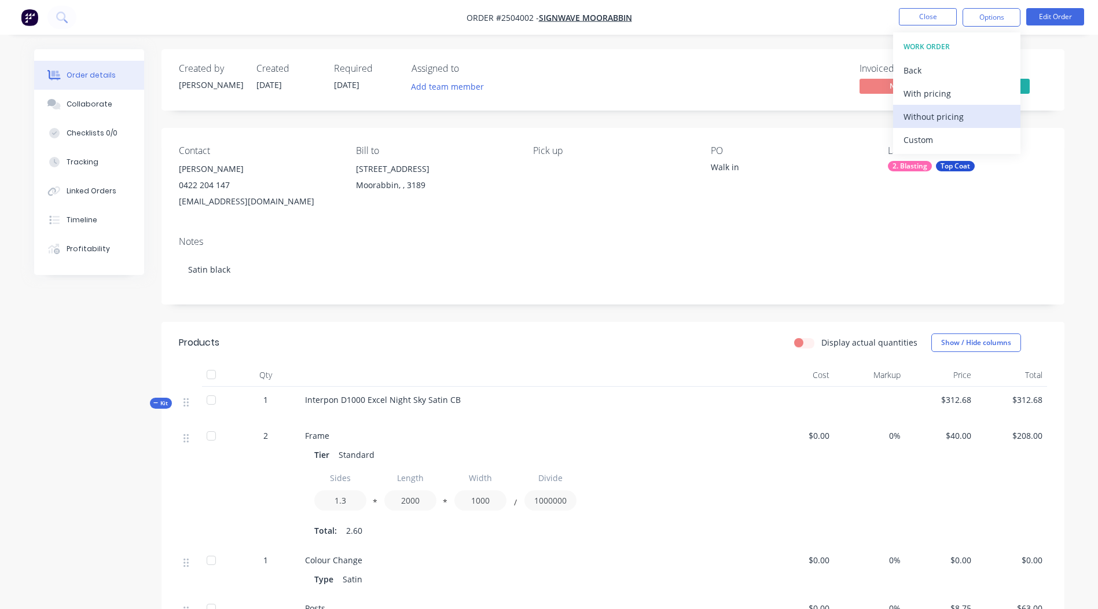
click at [957, 119] on div "Without pricing" at bounding box center [957, 116] width 107 height 17
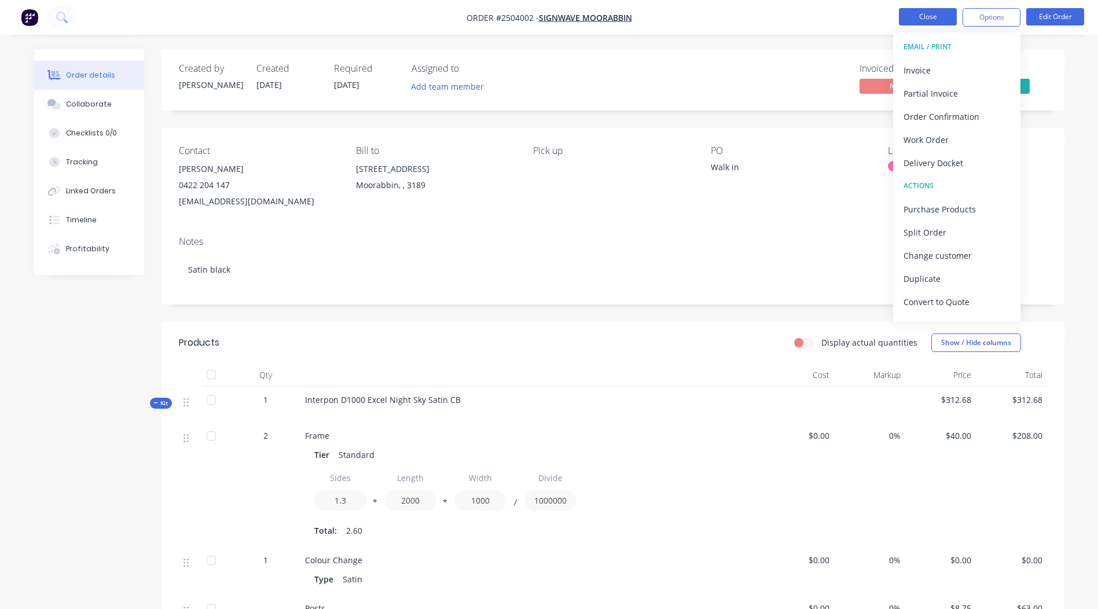
click at [914, 9] on button "Close" at bounding box center [928, 16] width 58 height 17
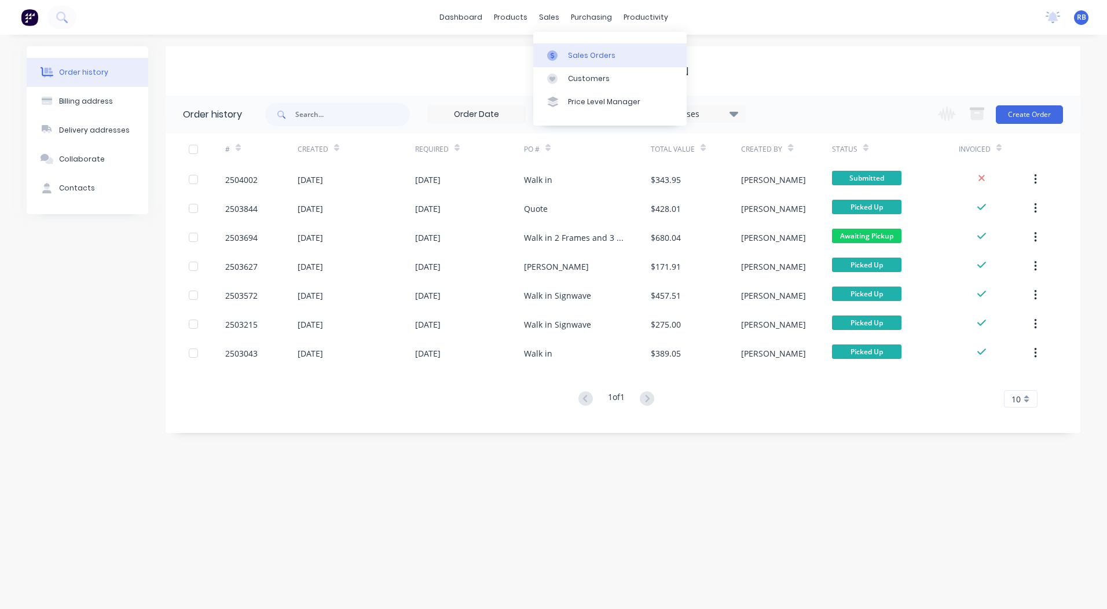
click at [580, 57] on div "Sales Orders" at bounding box center [591, 55] width 47 height 10
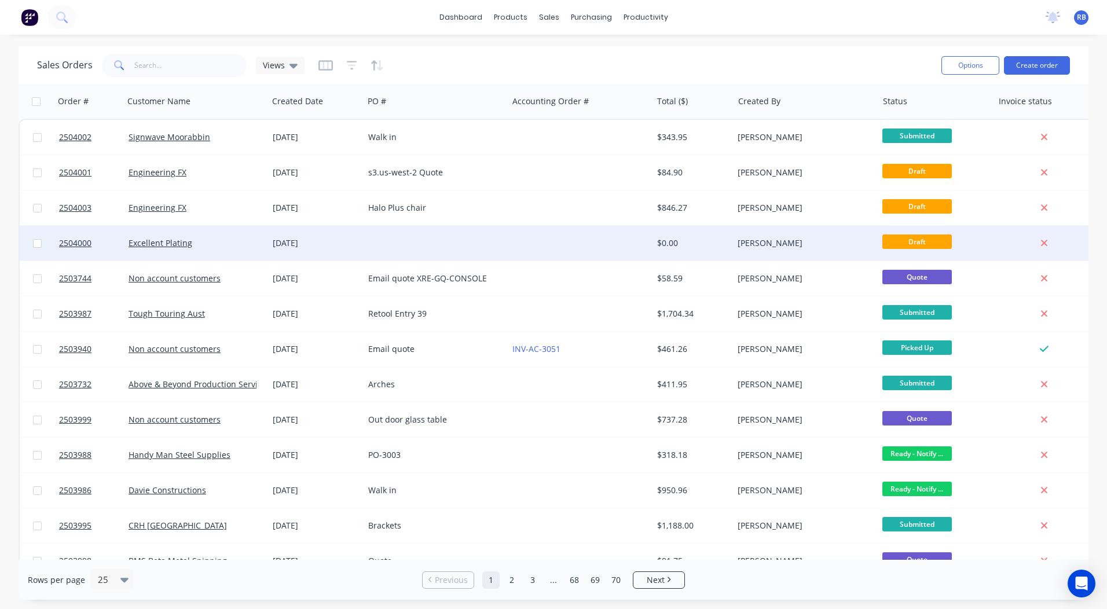
click at [629, 249] on div at bounding box center [580, 243] width 144 height 35
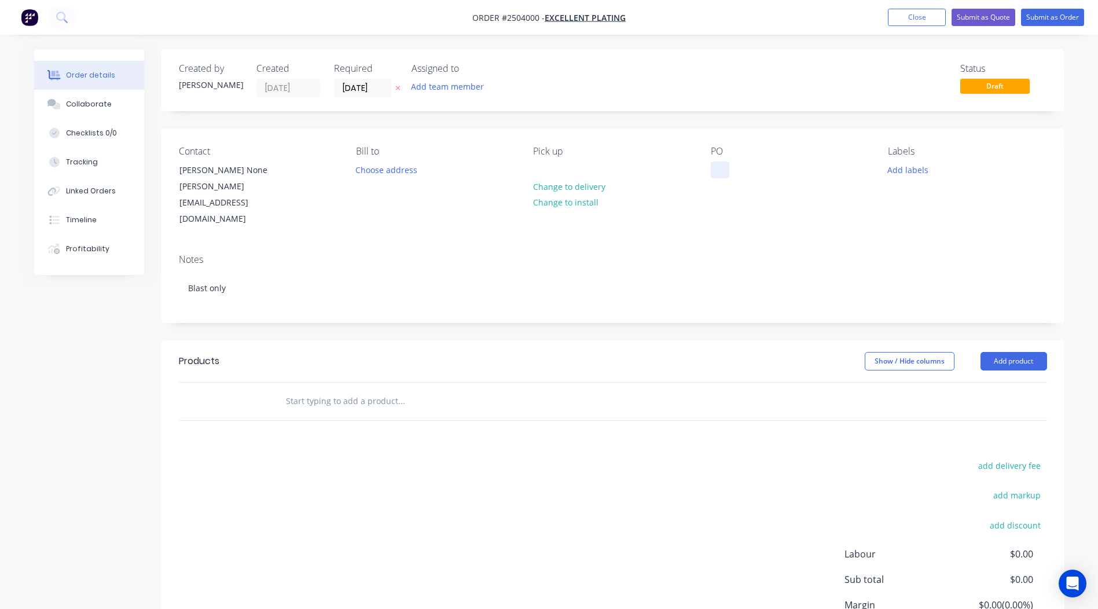
click at [718, 173] on div at bounding box center [720, 170] width 19 height 17
click at [1003, 352] on button "Add product" at bounding box center [1014, 361] width 67 height 19
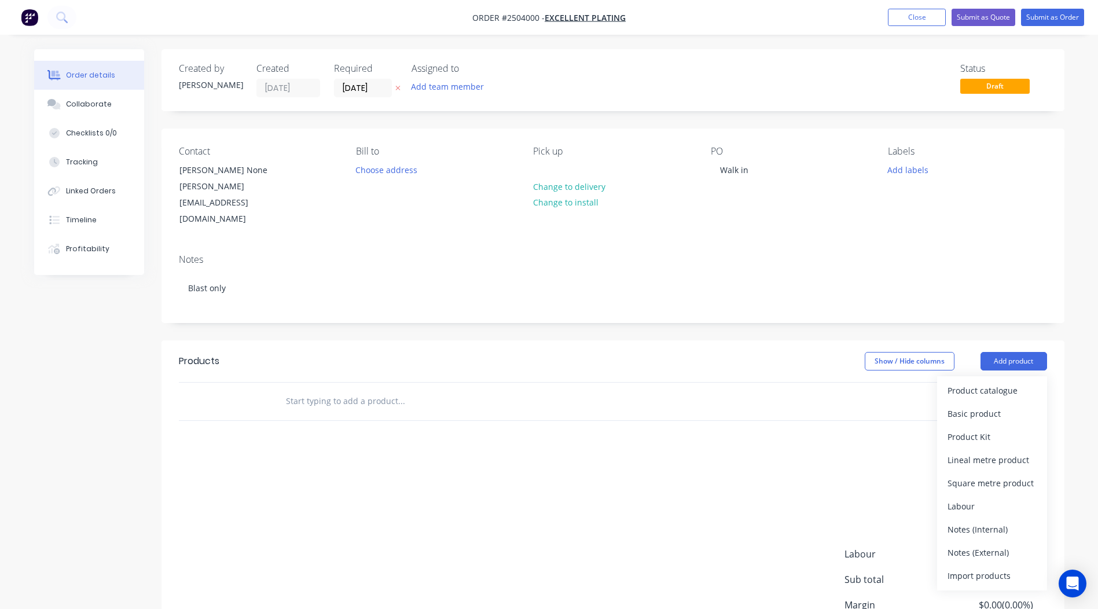
click at [994, 376] on div "Product catalogue Basic product Product Kit Lineal metre product Square metre p…" at bounding box center [992, 483] width 110 height 214
click at [980, 498] on div "Labour" at bounding box center [992, 506] width 89 height 17
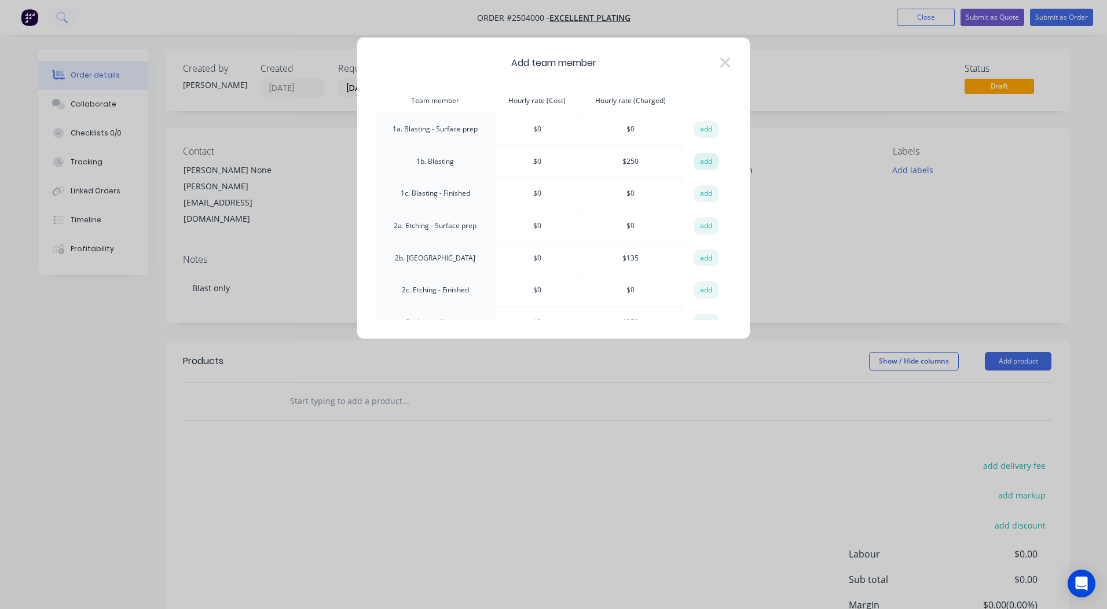
click at [694, 162] on button "add" at bounding box center [706, 161] width 25 height 17
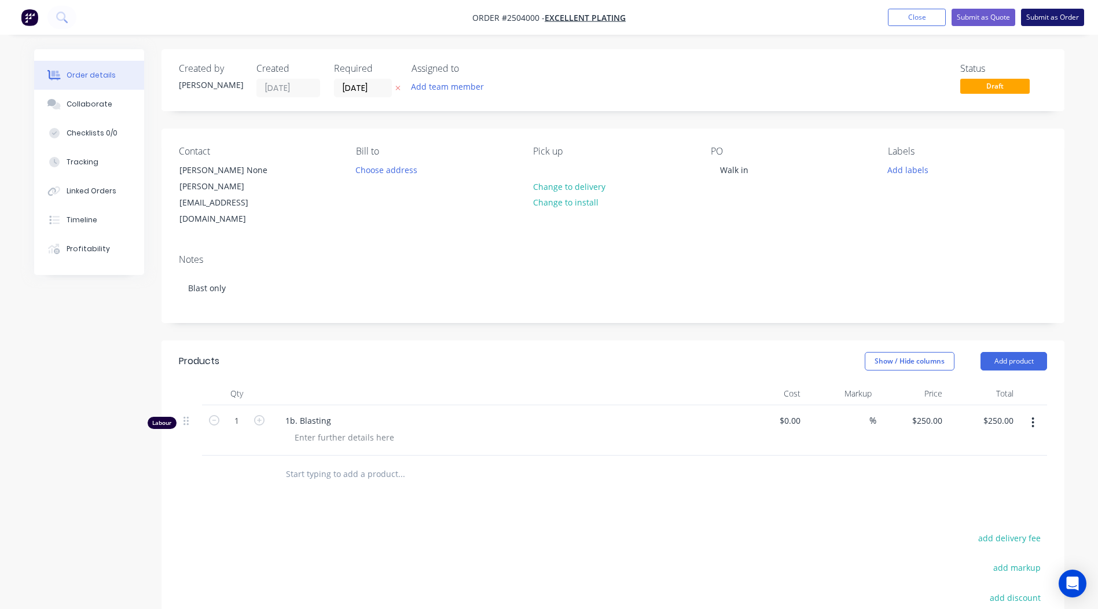
click at [1042, 14] on button "Submit as Order" at bounding box center [1052, 17] width 63 height 17
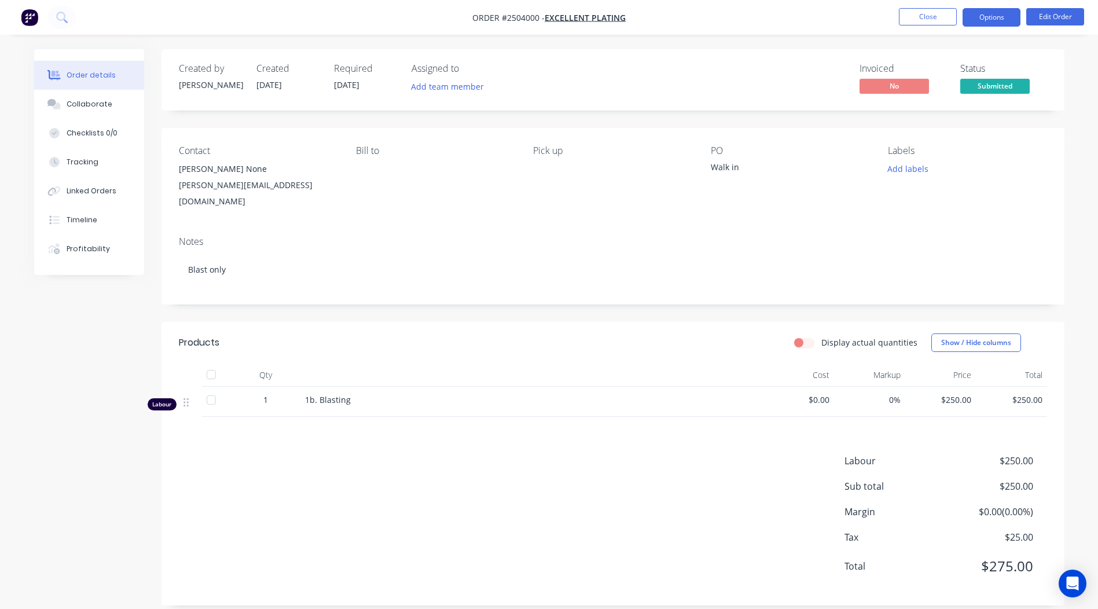
click at [978, 23] on button "Options" at bounding box center [992, 17] width 58 height 19
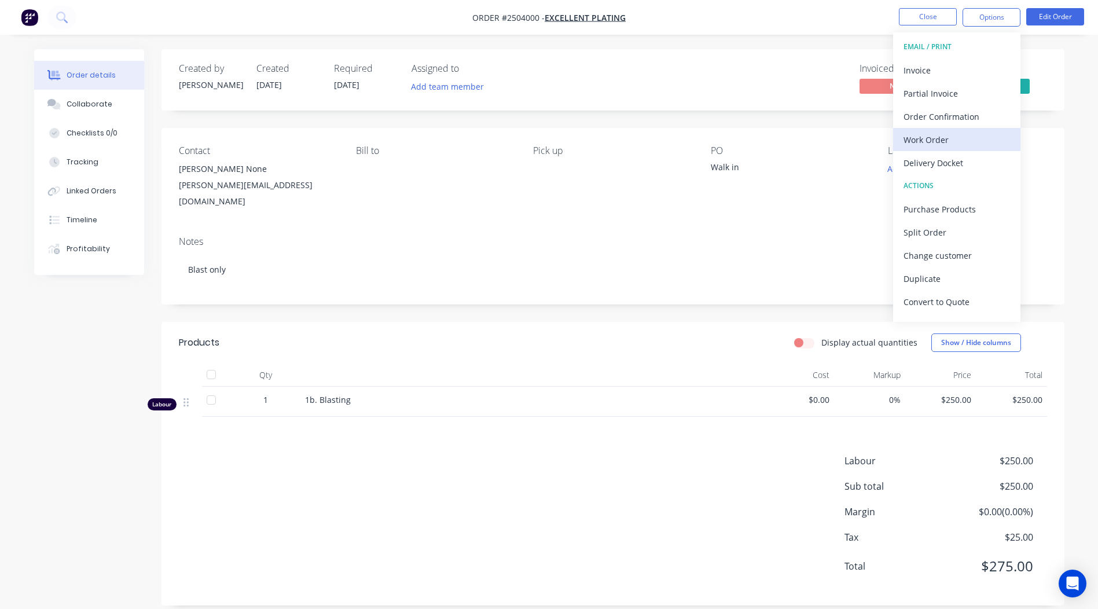
click at [950, 143] on div "Work Order" at bounding box center [957, 139] width 107 height 17
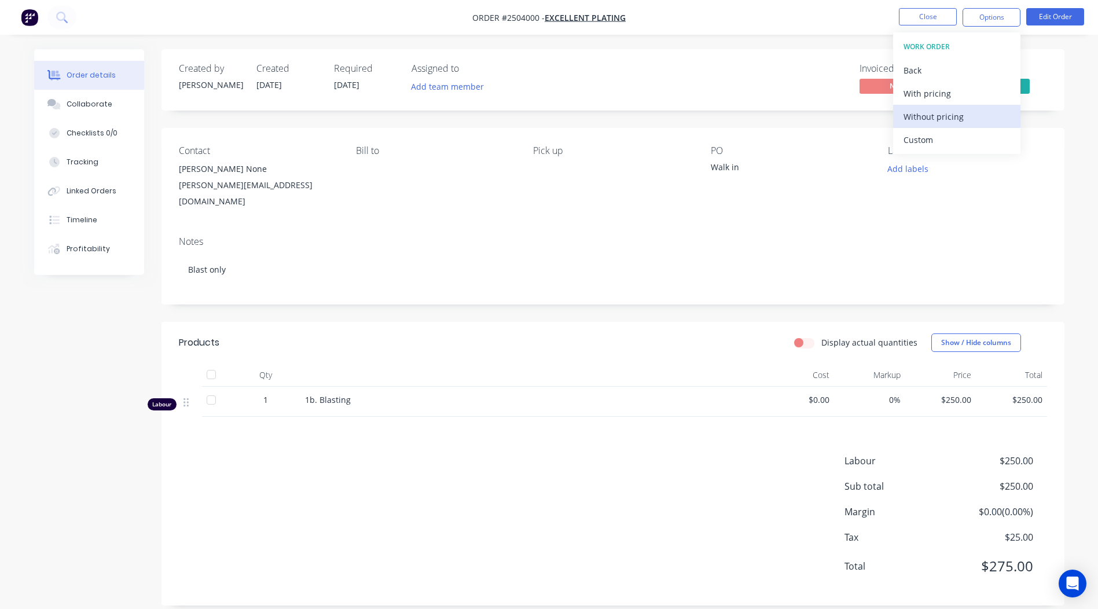
click at [956, 117] on div "Without pricing" at bounding box center [957, 116] width 107 height 17
click at [613, 122] on div "Created by [PERSON_NAME] Created [DATE] Required [DATE] Assigned to Add team me…" at bounding box center [613, 327] width 903 height 556
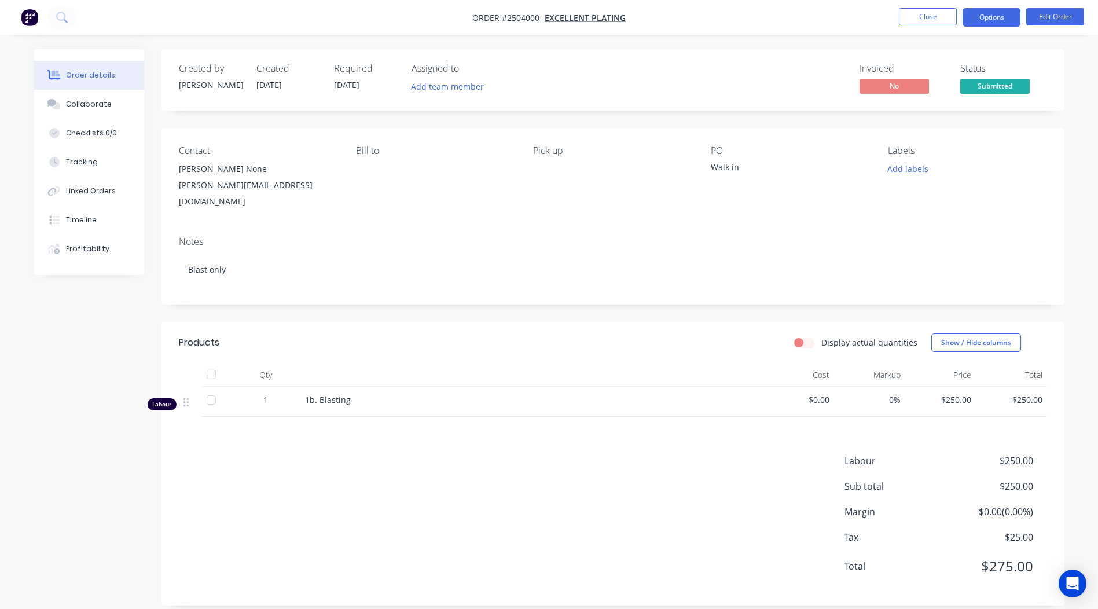
click at [1002, 23] on button "Options" at bounding box center [992, 17] width 58 height 19
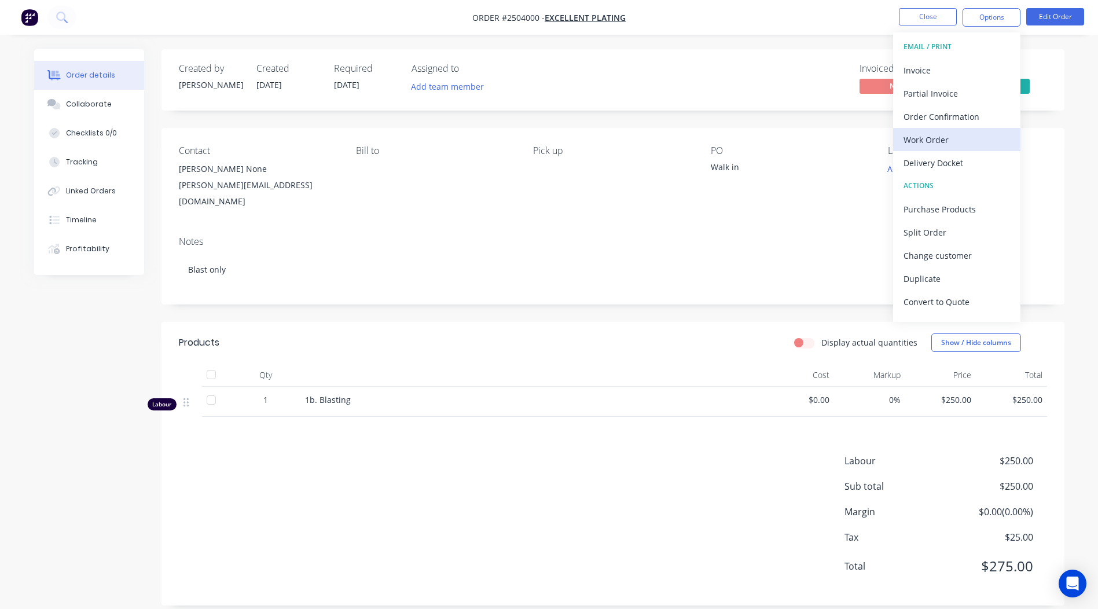
click at [956, 130] on button "Work Order" at bounding box center [956, 139] width 127 height 23
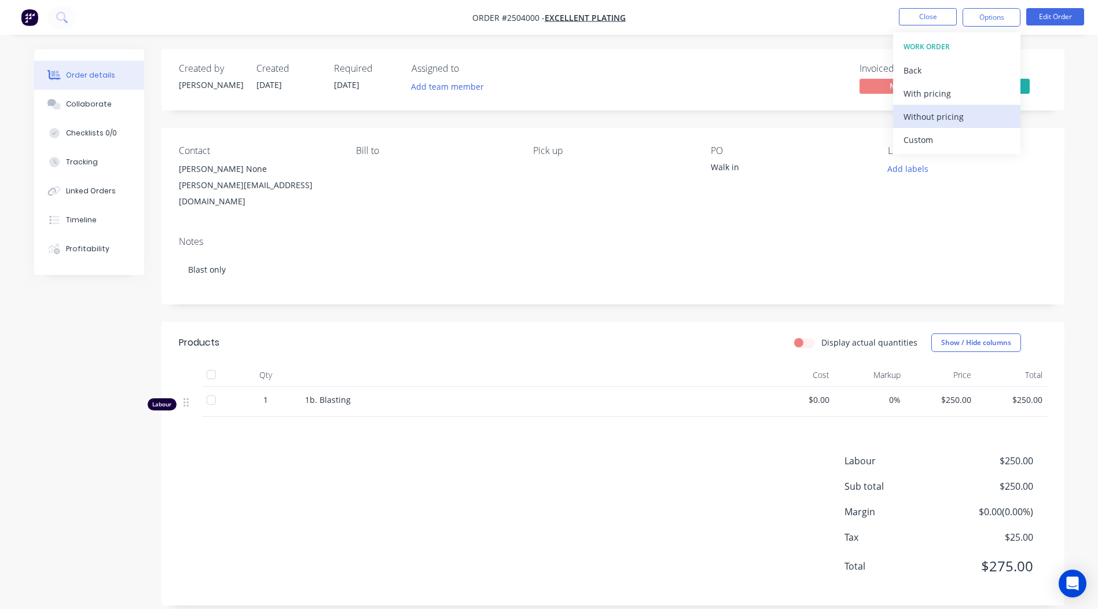
click at [956, 112] on div "Without pricing" at bounding box center [957, 116] width 107 height 17
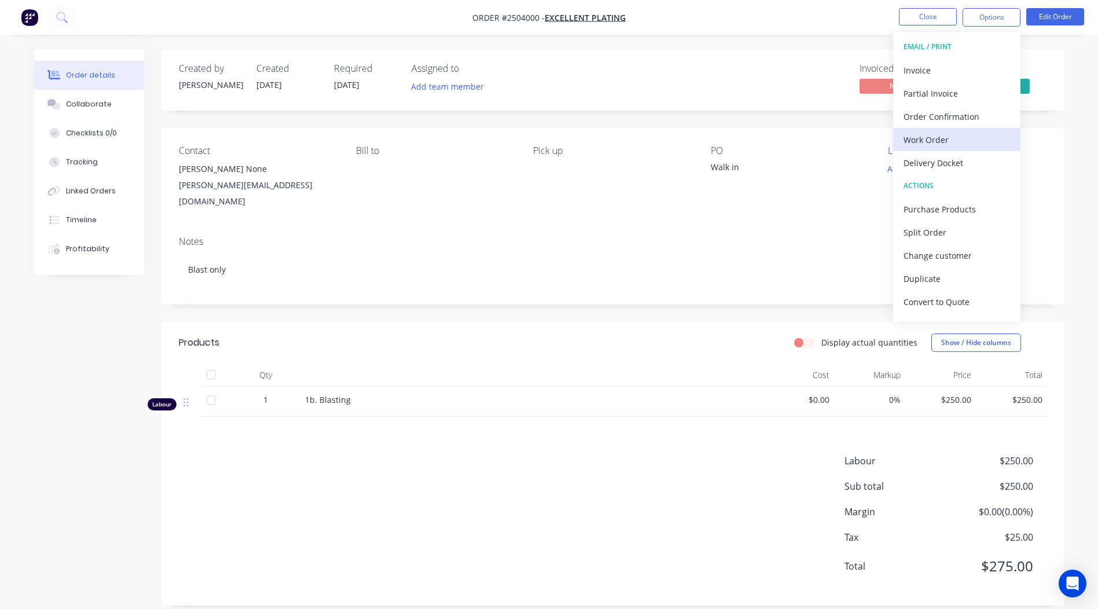
click at [954, 137] on div "Work Order" at bounding box center [957, 139] width 107 height 17
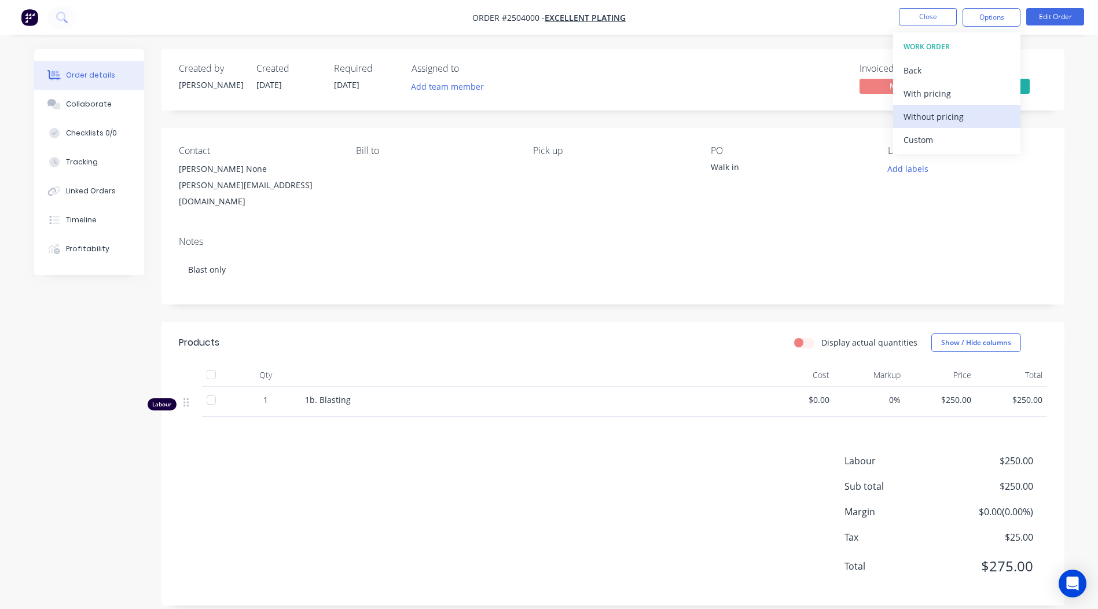
click at [954, 115] on div "Without pricing" at bounding box center [957, 116] width 107 height 17
click at [939, 20] on button "Close" at bounding box center [928, 16] width 58 height 17
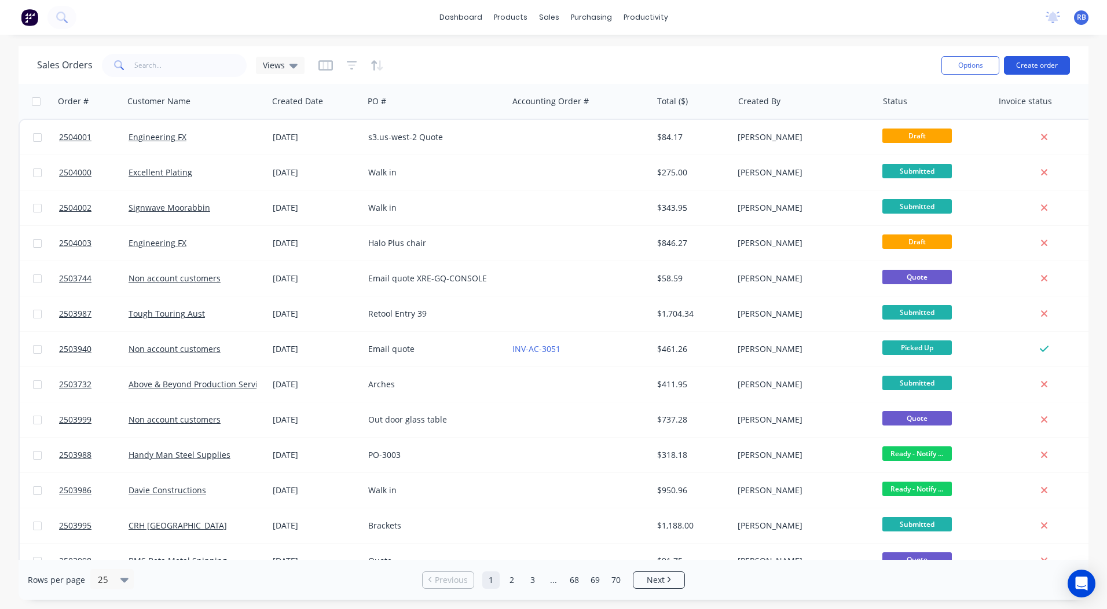
click at [1040, 63] on button "Create order" at bounding box center [1037, 65] width 66 height 19
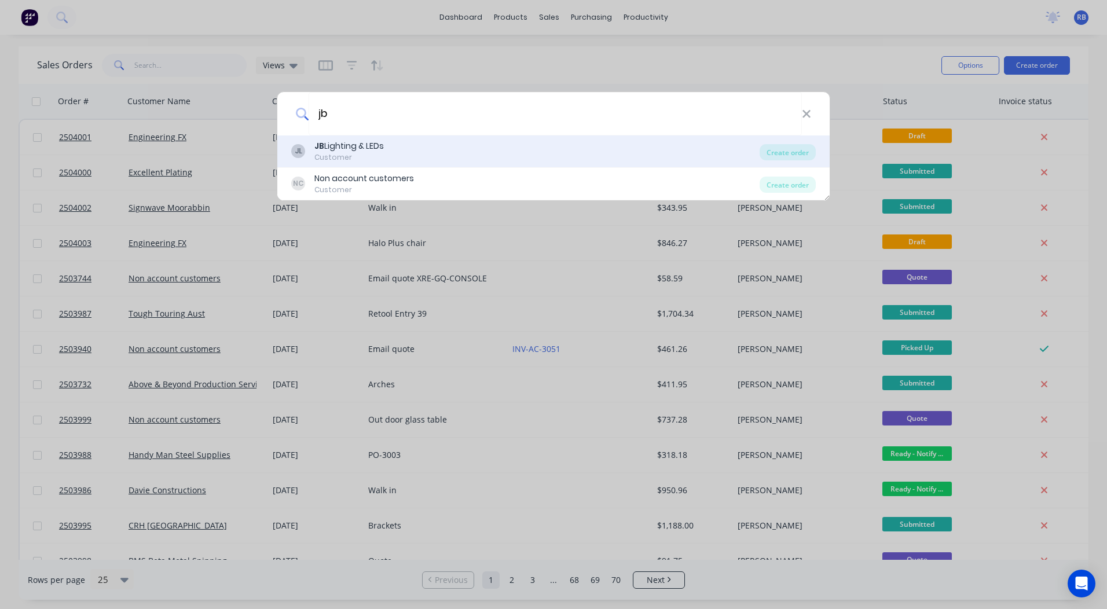
type input "jb"
click at [430, 156] on div "JL JB Lighting & LEDs Customer" at bounding box center [525, 151] width 468 height 23
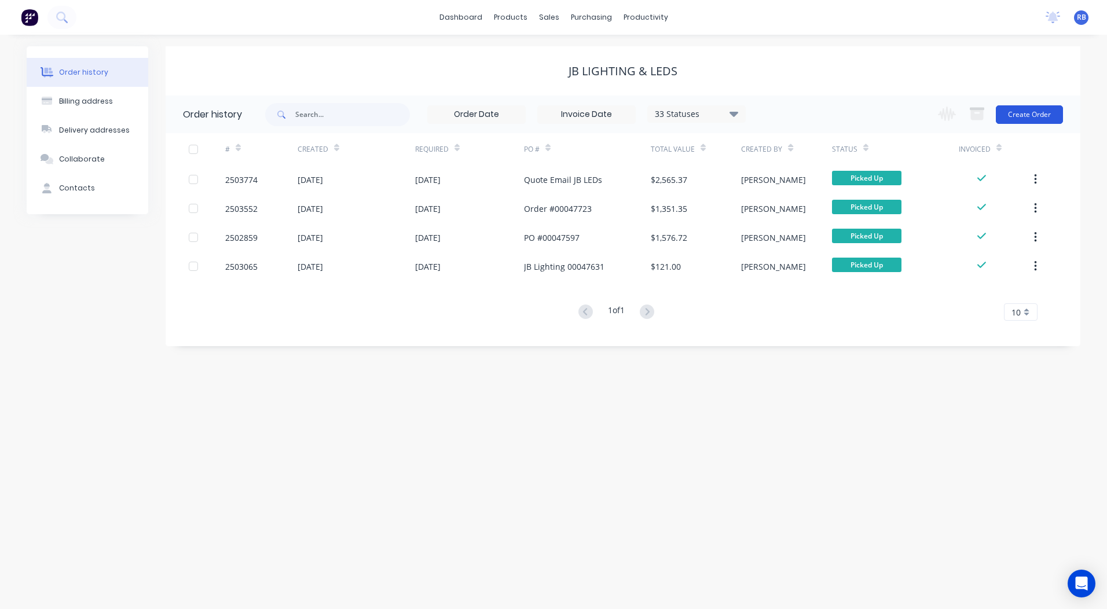
click at [1026, 117] on button "Create Order" at bounding box center [1029, 114] width 67 height 19
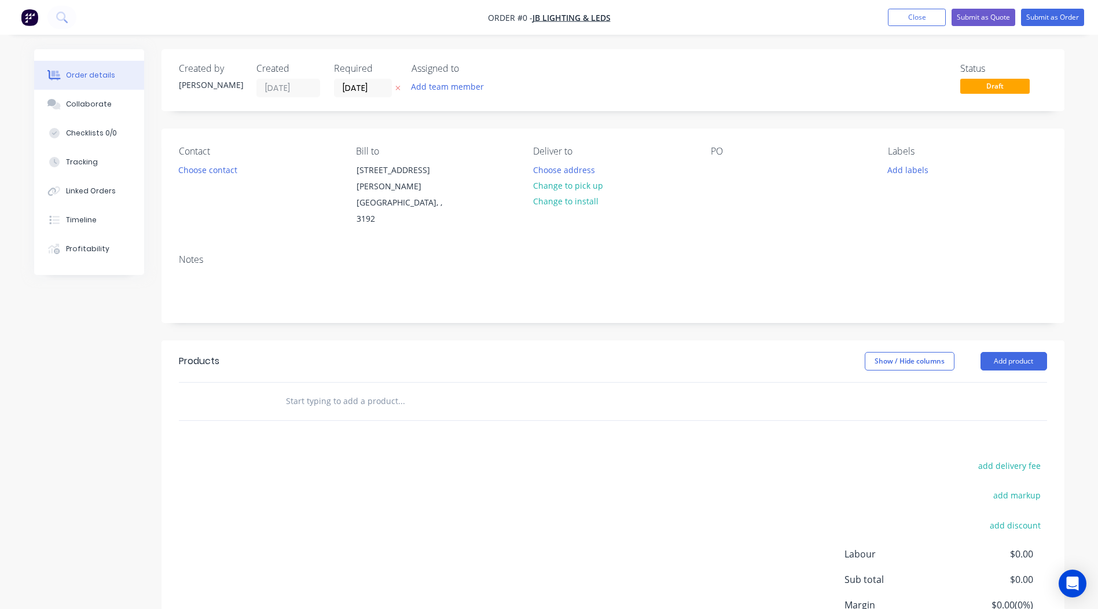
click at [208, 178] on div "Contact Choose contact" at bounding box center [258, 187] width 159 height 82
click at [210, 173] on button "Choose contact" at bounding box center [207, 170] width 71 height 16
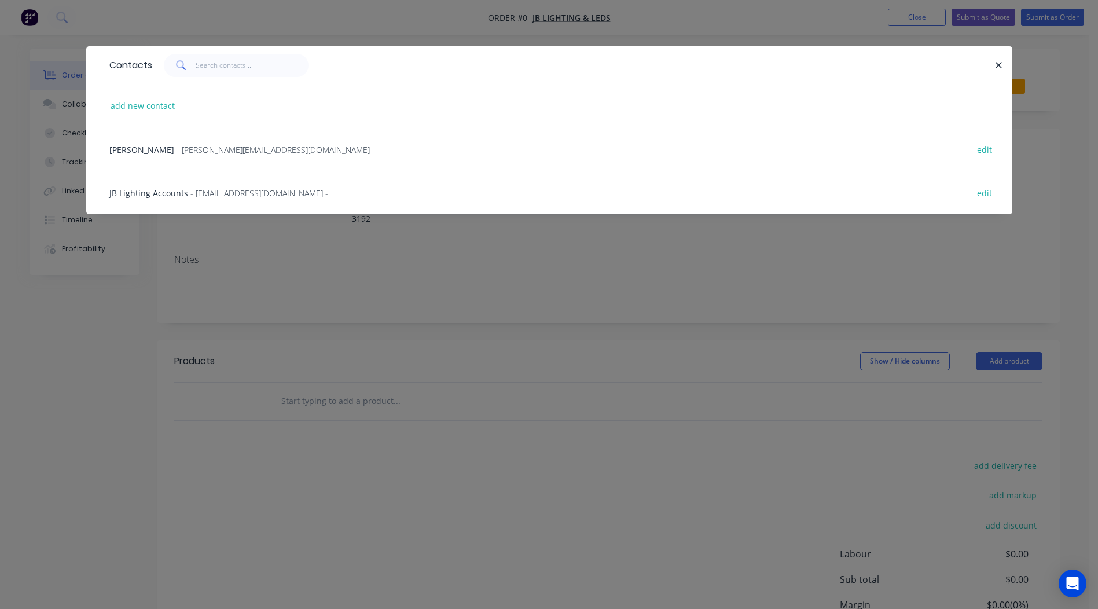
click at [177, 152] on span "- [PERSON_NAME][EMAIL_ADDRESS][DOMAIN_NAME] -" at bounding box center [276, 149] width 199 height 11
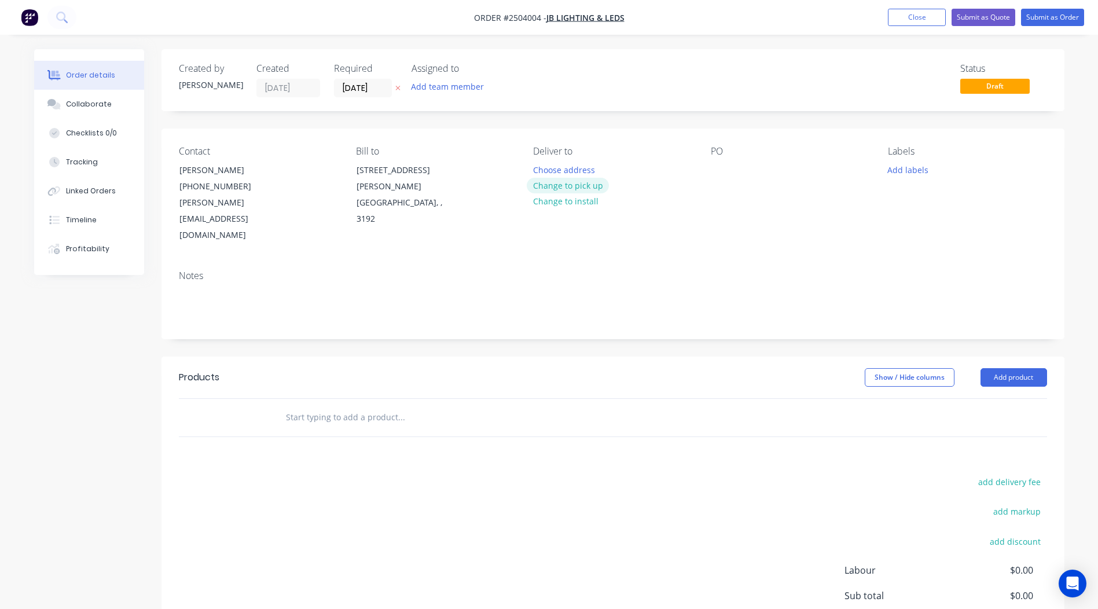
click at [544, 188] on button "Change to pick up" at bounding box center [568, 186] width 82 height 16
click at [718, 162] on div at bounding box center [720, 170] width 19 height 17
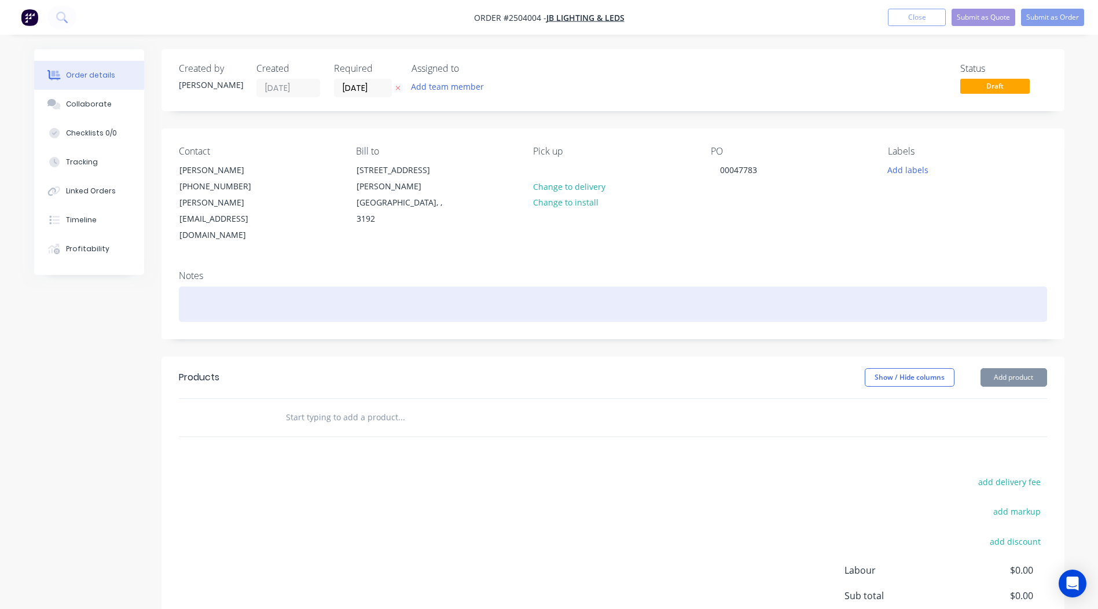
click at [237, 287] on div at bounding box center [613, 304] width 868 height 35
click at [207, 287] on div "PC [PERSON_NAME]" at bounding box center [613, 304] width 868 height 35
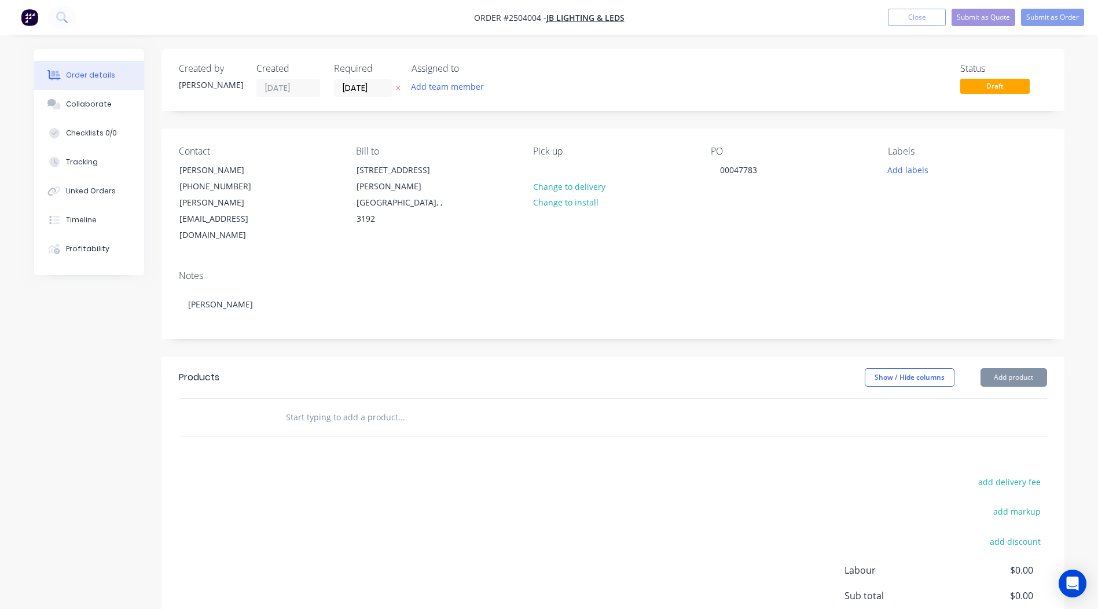
click at [296, 261] on div "Notes [PERSON_NAME]" at bounding box center [613, 300] width 903 height 78
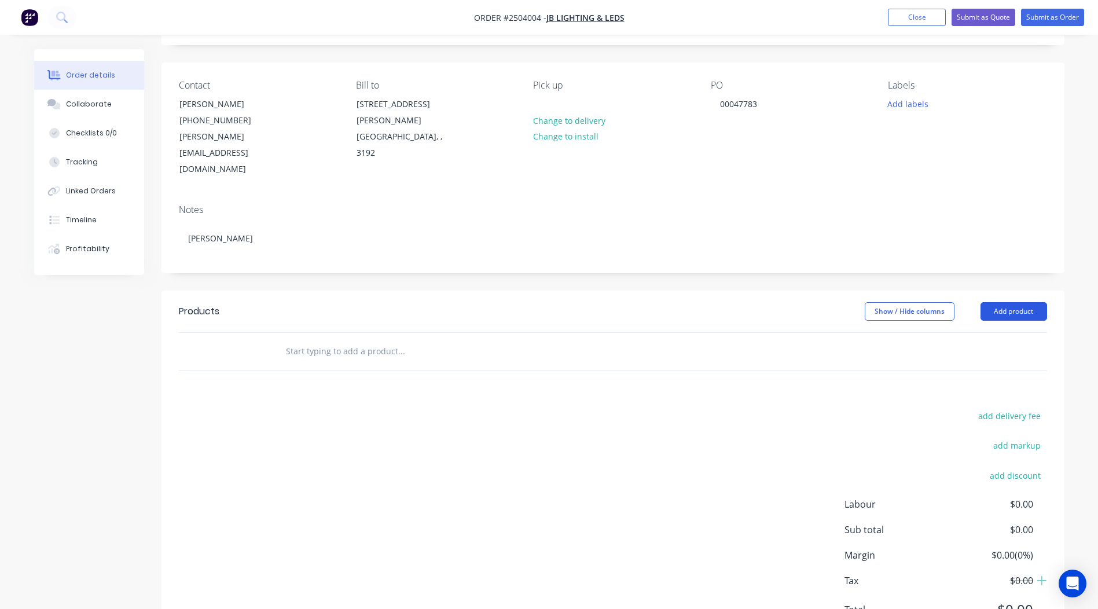
click at [1028, 302] on button "Add product" at bounding box center [1014, 311] width 67 height 19
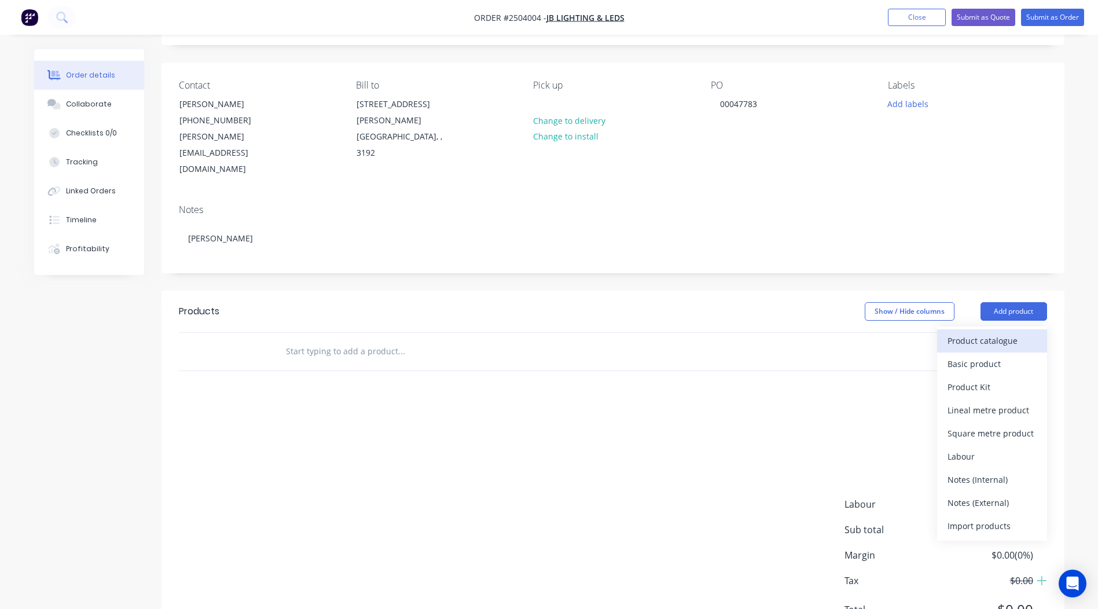
click at [995, 332] on div "Product catalogue" at bounding box center [992, 340] width 89 height 17
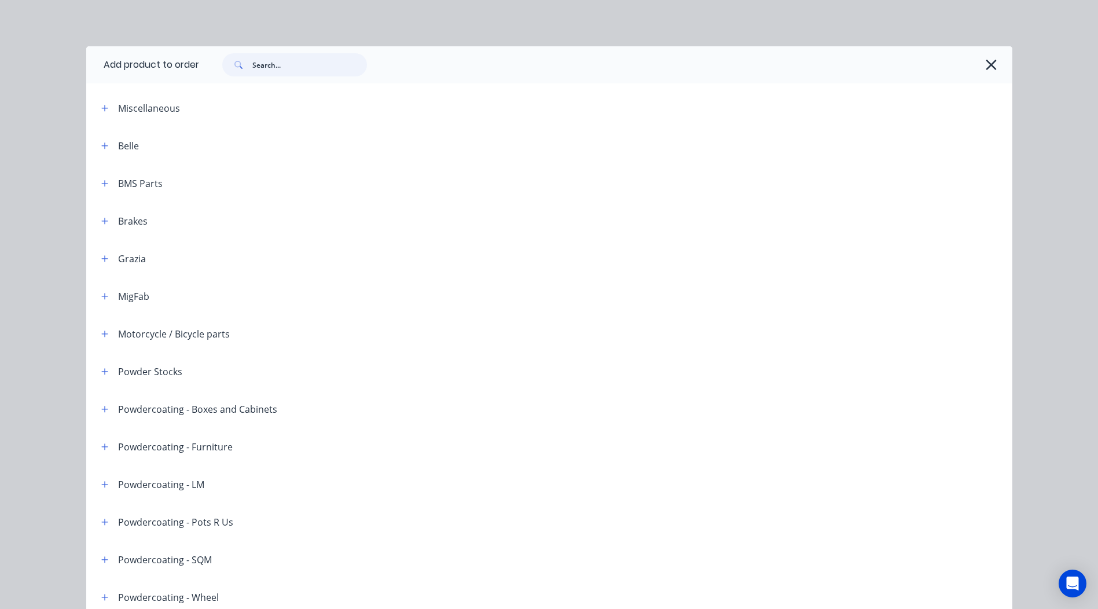
click at [306, 54] on input "text" at bounding box center [309, 64] width 115 height 23
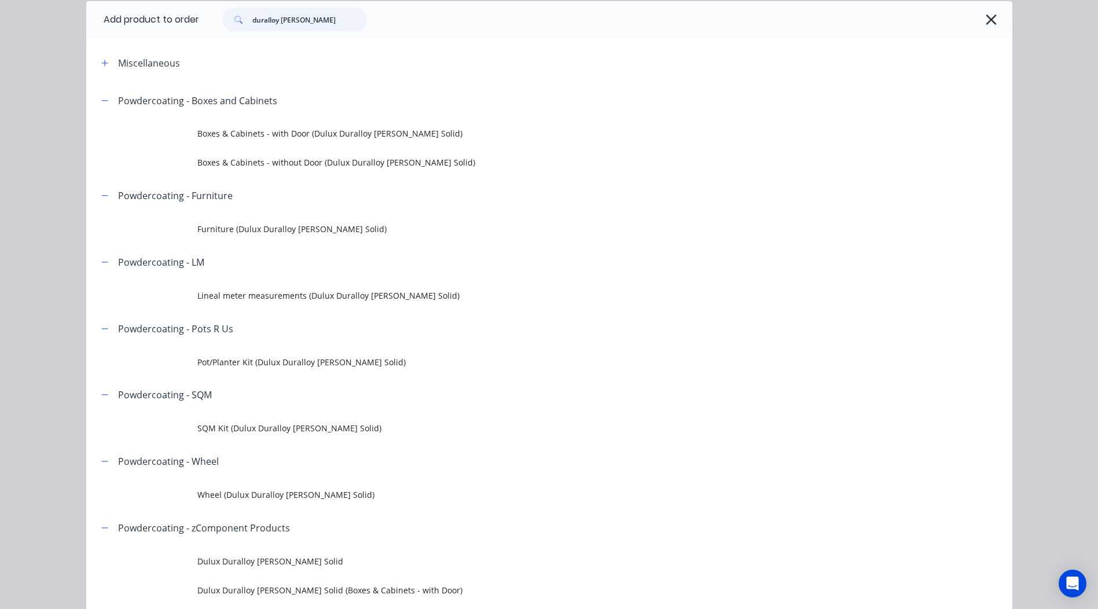
scroll to position [58, 0]
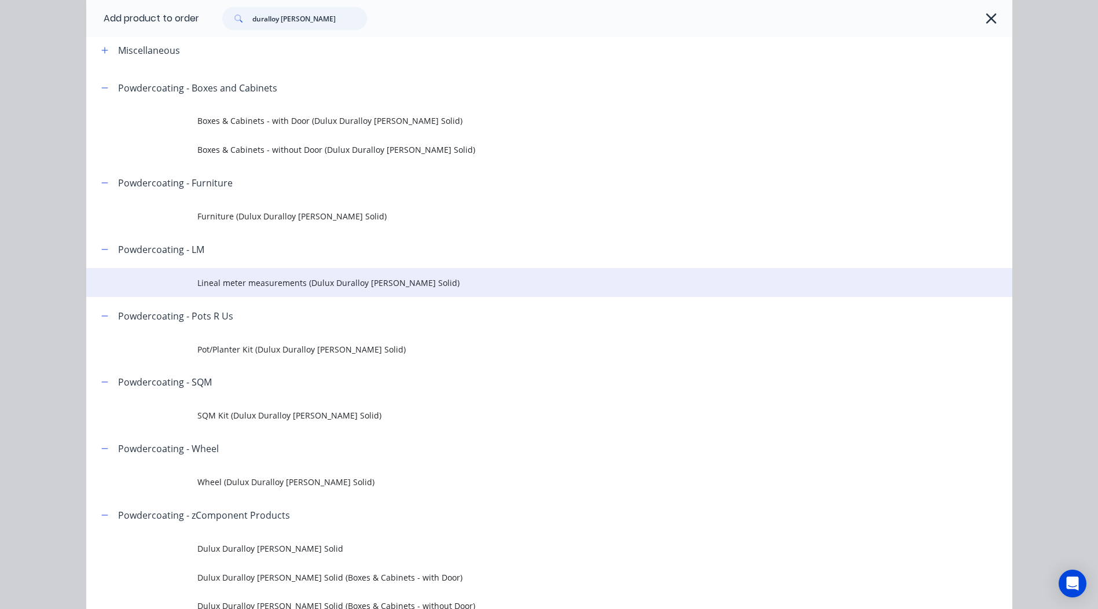
type input "duralloy [PERSON_NAME]"
click at [298, 292] on td "Lineal meter measurements (Dulux Duralloy [PERSON_NAME] Solid)" at bounding box center [604, 282] width 815 height 29
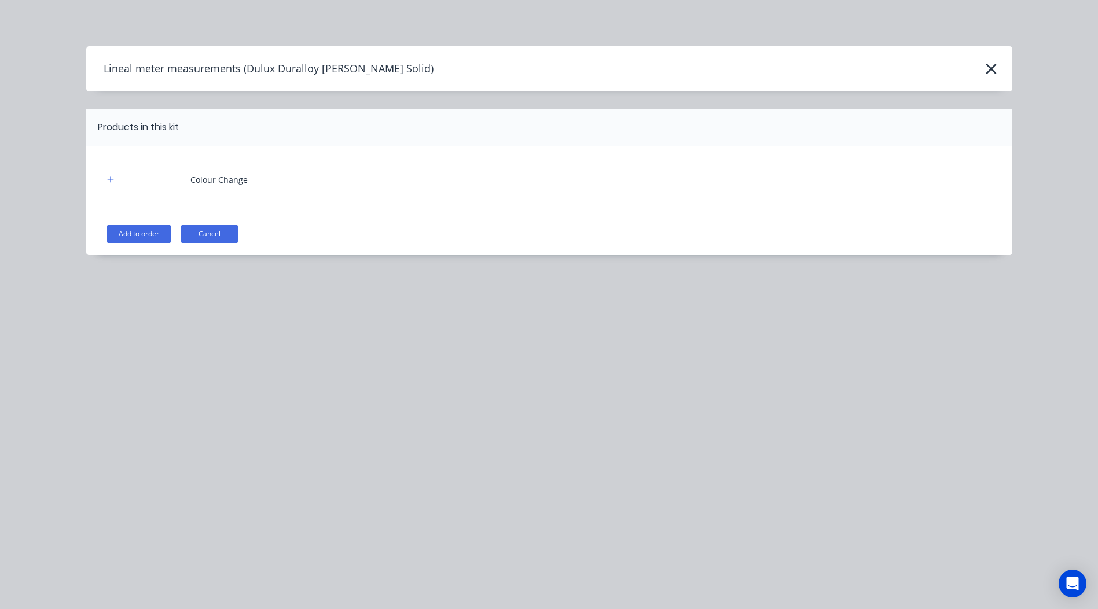
click at [145, 223] on div "Colour Change Add to order Cancel" at bounding box center [549, 200] width 926 height 108
click at [150, 229] on button "Add to order" at bounding box center [139, 234] width 65 height 19
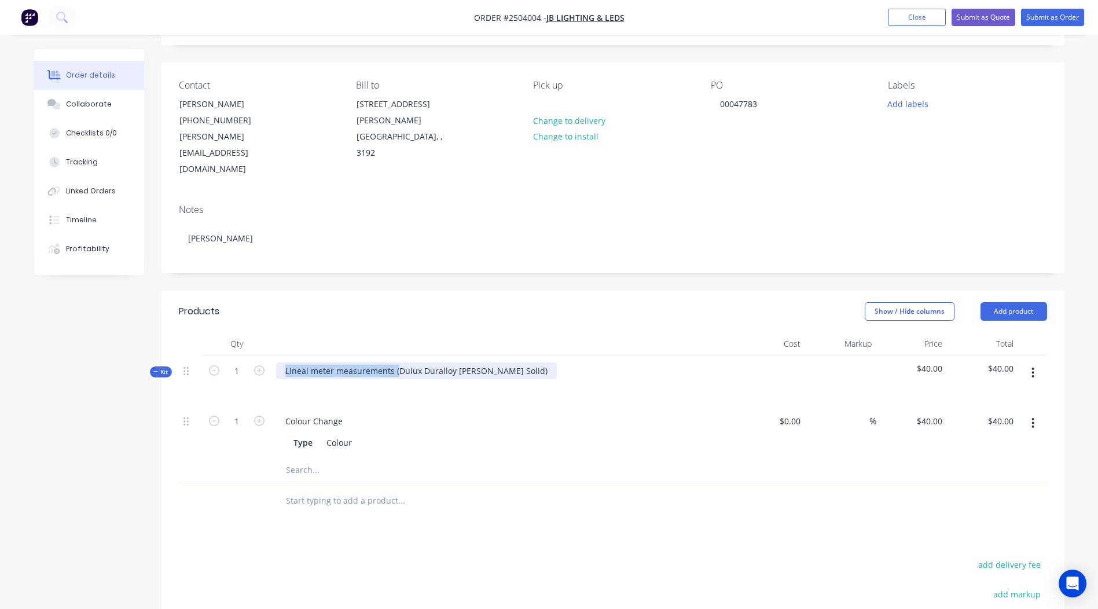
drag, startPoint x: 395, startPoint y: 337, endPoint x: -2, endPoint y: 398, distance: 402.4
click at [0, 398] on html "Order #2504004 - JB Lighting & LEDs Add product Close Submit as Quote Submit as…" at bounding box center [549, 374] width 1098 height 881
click at [412, 362] on div "Dulux Duralloy [PERSON_NAME] Solid)" at bounding box center [359, 370] width 167 height 17
click at [455, 291] on header "Products Show / Hide columns Add product" at bounding box center [613, 312] width 903 height 42
click at [1039, 362] on button "button" at bounding box center [1033, 372] width 27 height 21
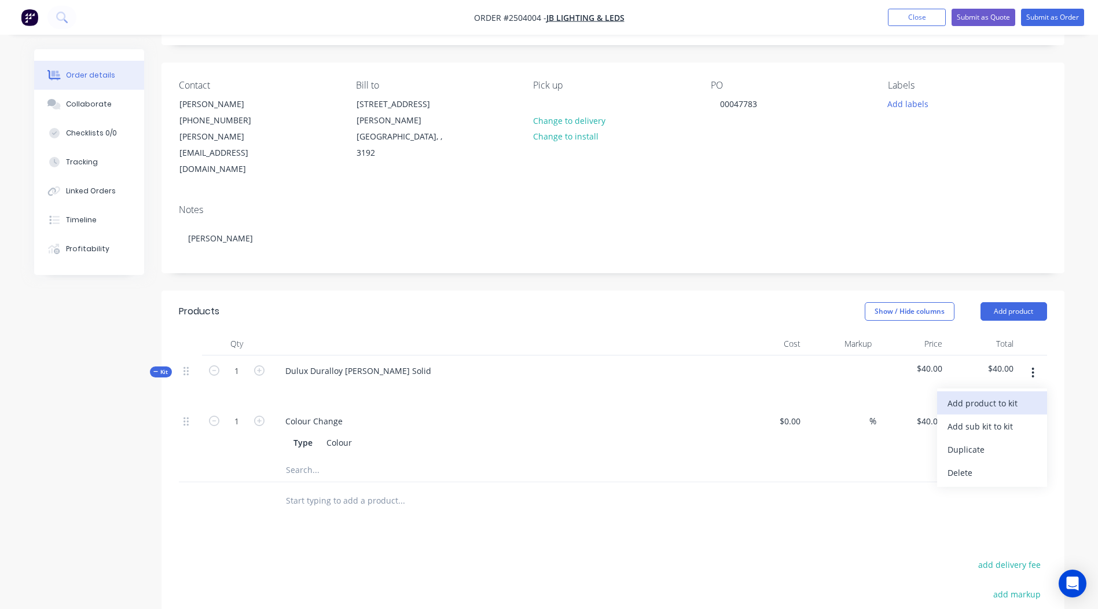
click at [999, 391] on button "Add product to kit" at bounding box center [992, 402] width 110 height 23
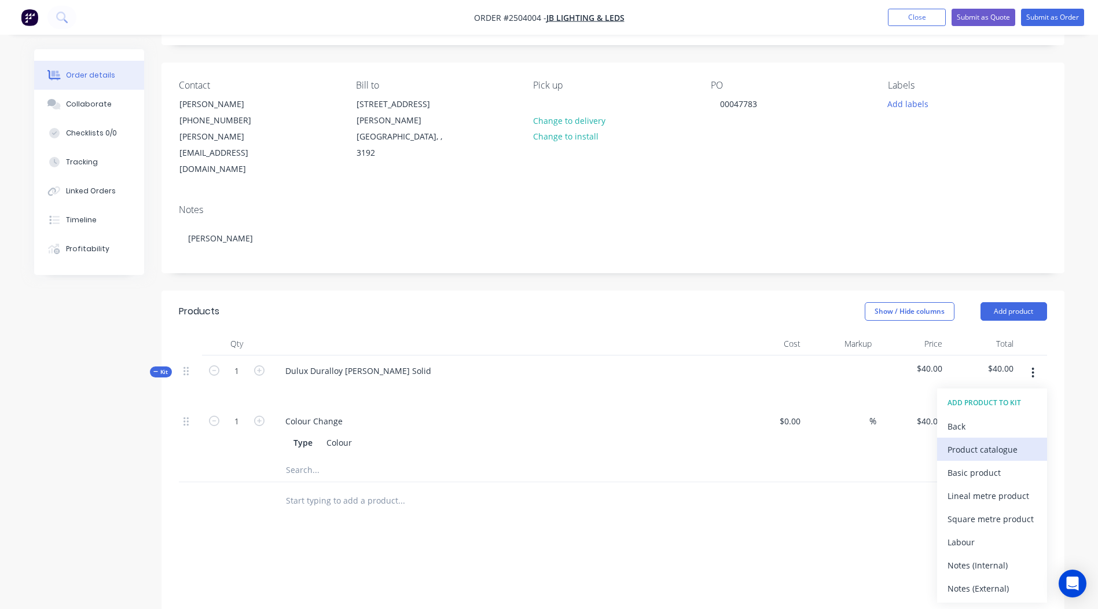
click at [991, 438] on button "Product catalogue" at bounding box center [992, 449] width 110 height 23
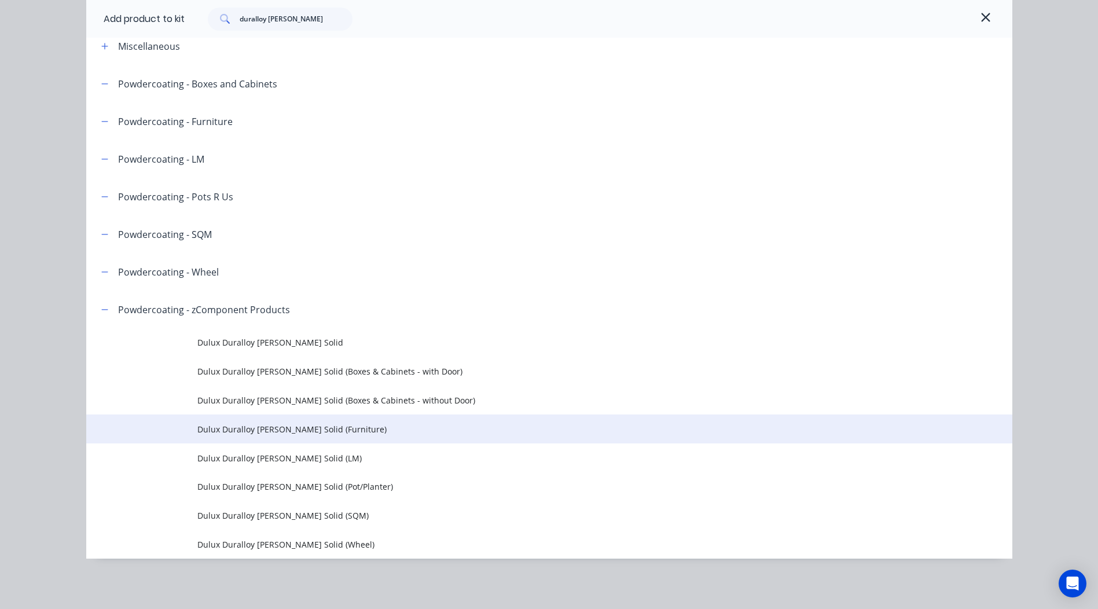
scroll to position [63, 0]
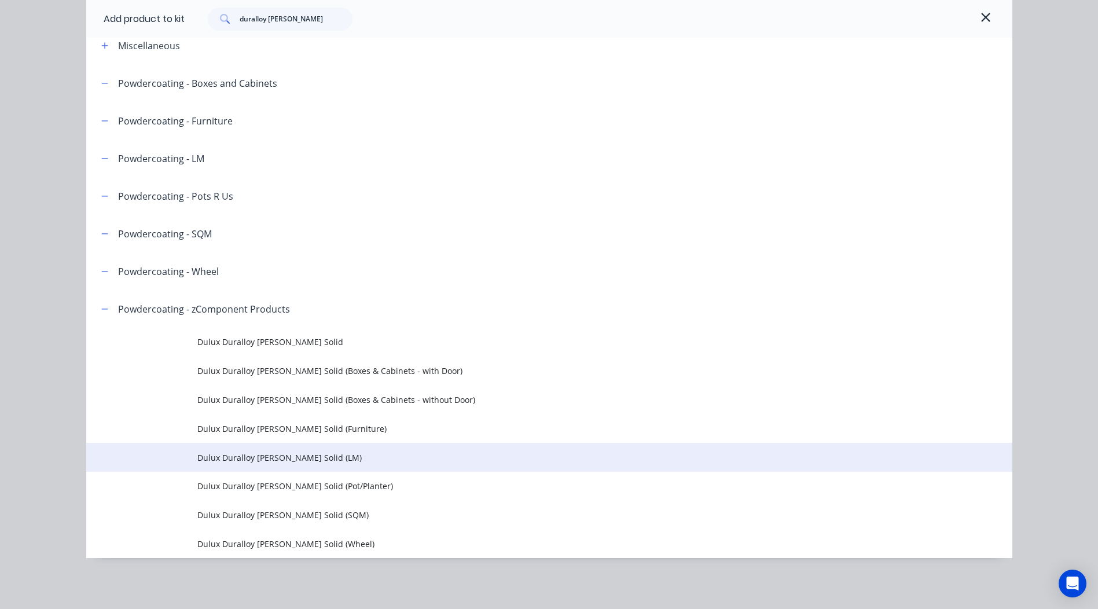
click at [313, 465] on td "Dulux Duralloy [PERSON_NAME] Solid (LM)" at bounding box center [604, 457] width 815 height 29
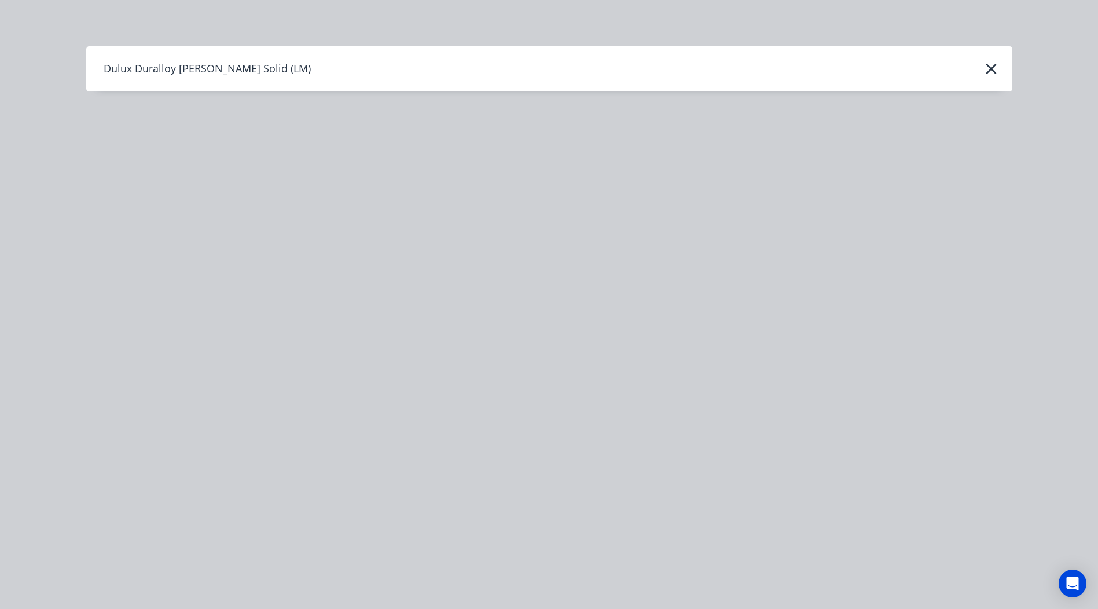
scroll to position [0, 0]
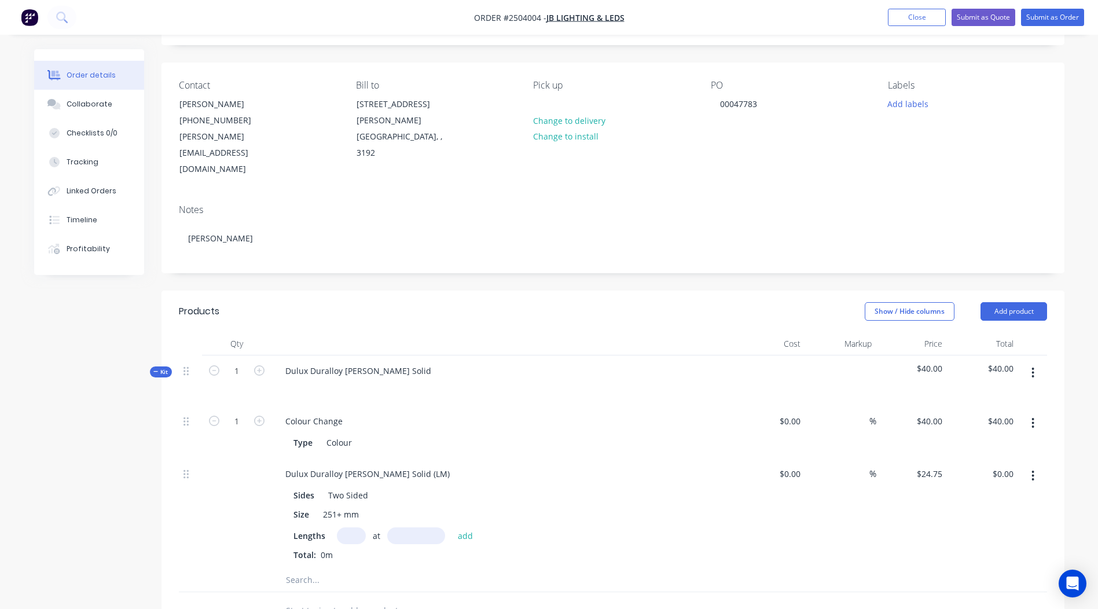
click at [344, 527] on input "text" at bounding box center [351, 535] width 29 height 17
type input "1"
click at [419, 527] on input "text" at bounding box center [416, 535] width 58 height 17
type input "18200"
click at [452, 527] on button "add" at bounding box center [465, 535] width 27 height 16
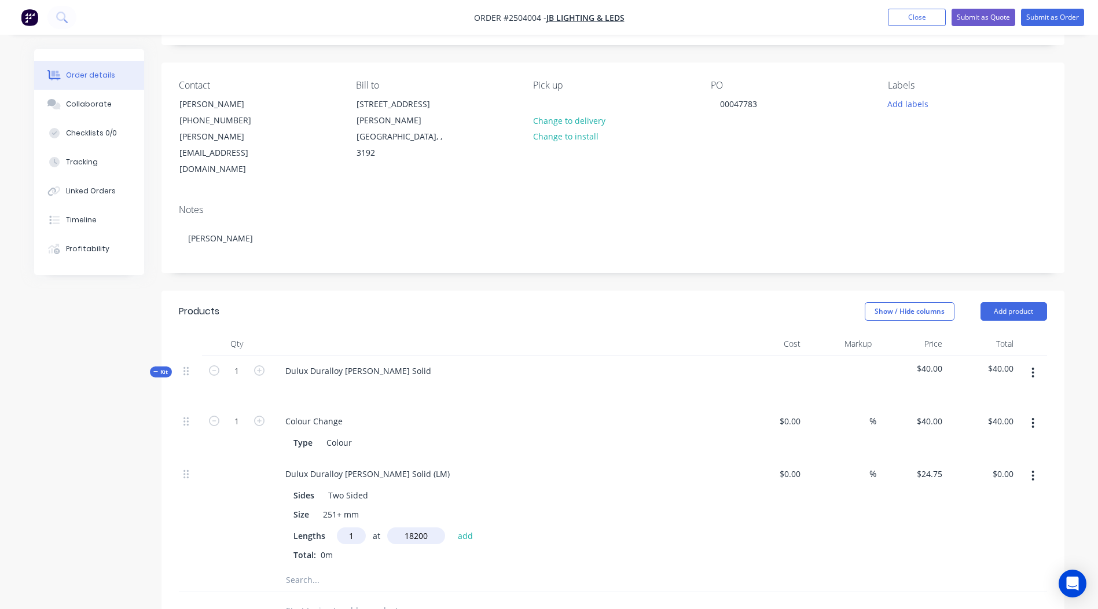
type input "$450.45"
drag, startPoint x: 428, startPoint y: 443, endPoint x: 0, endPoint y: 451, distance: 427.9
click at [0, 442] on html "Order #2504004 - JB Lighting & LEDs Add product Close Submit as Quote Submit as…" at bounding box center [549, 439] width 1098 height 1010
click at [863, 545] on div "%" at bounding box center [840, 523] width 71 height 129
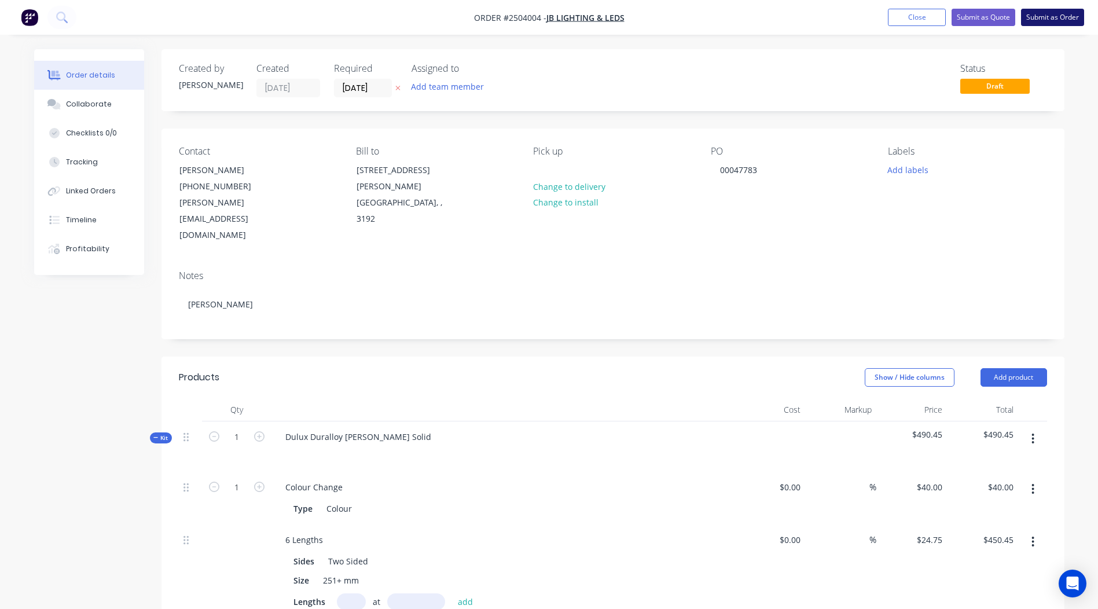
click at [1047, 19] on button "Submit as Order" at bounding box center [1052, 17] width 63 height 17
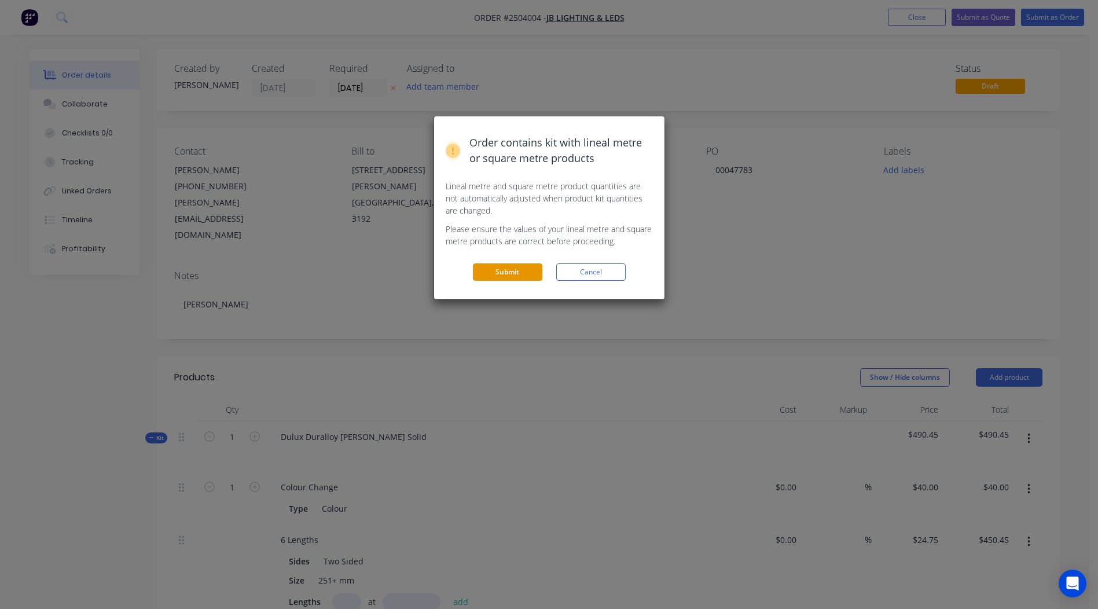
click at [501, 273] on button "Submit" at bounding box center [507, 271] width 69 height 17
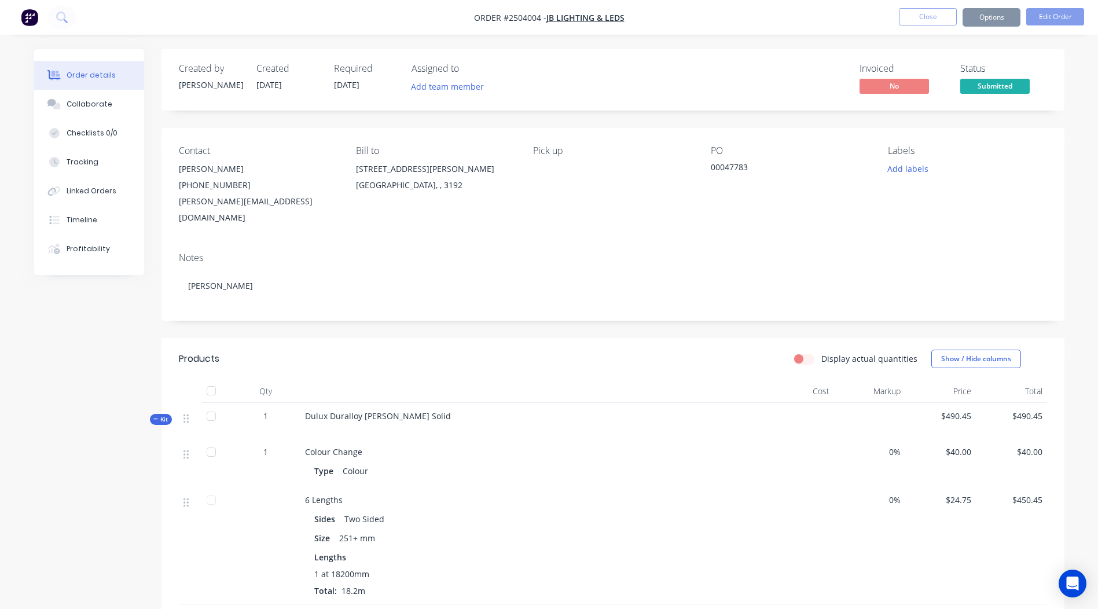
click at [980, 13] on button "Options" at bounding box center [992, 17] width 58 height 19
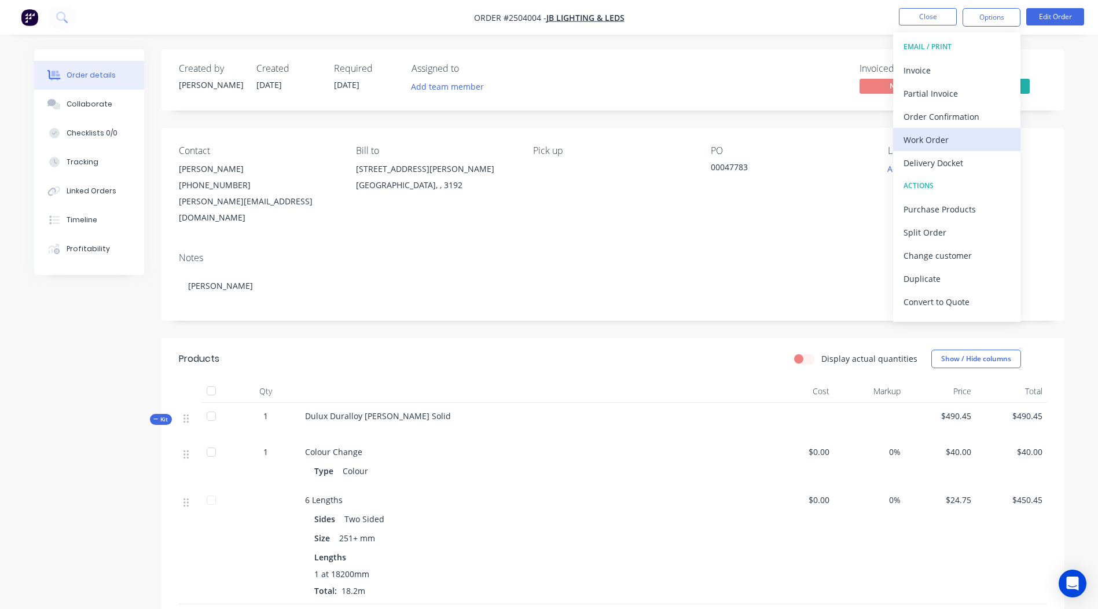
click at [941, 137] on div "Work Order" at bounding box center [957, 139] width 107 height 17
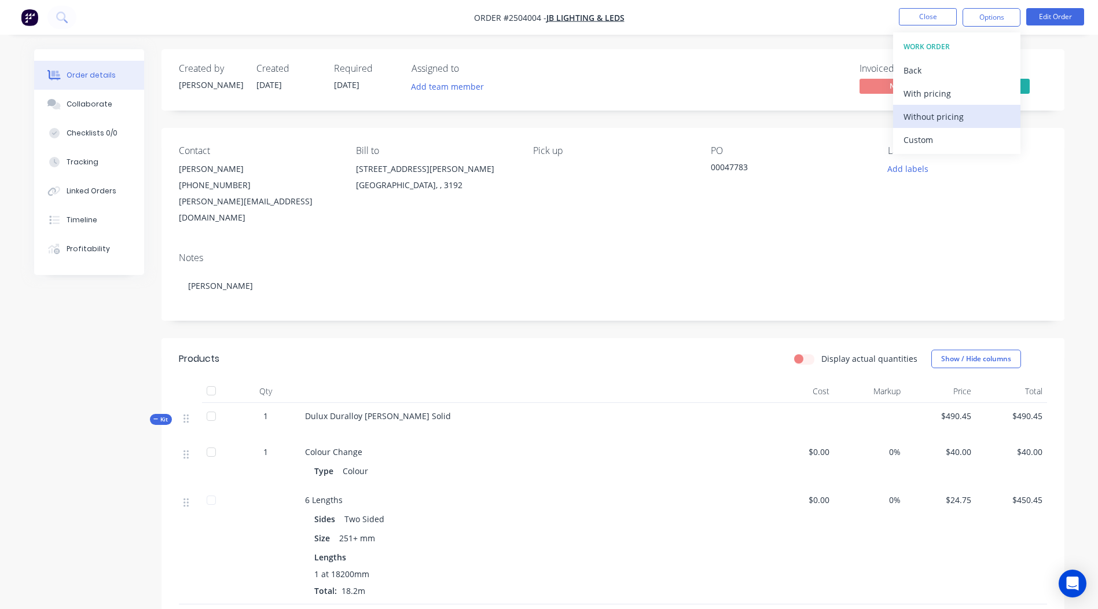
click at [954, 124] on div "Without pricing" at bounding box center [957, 116] width 107 height 17
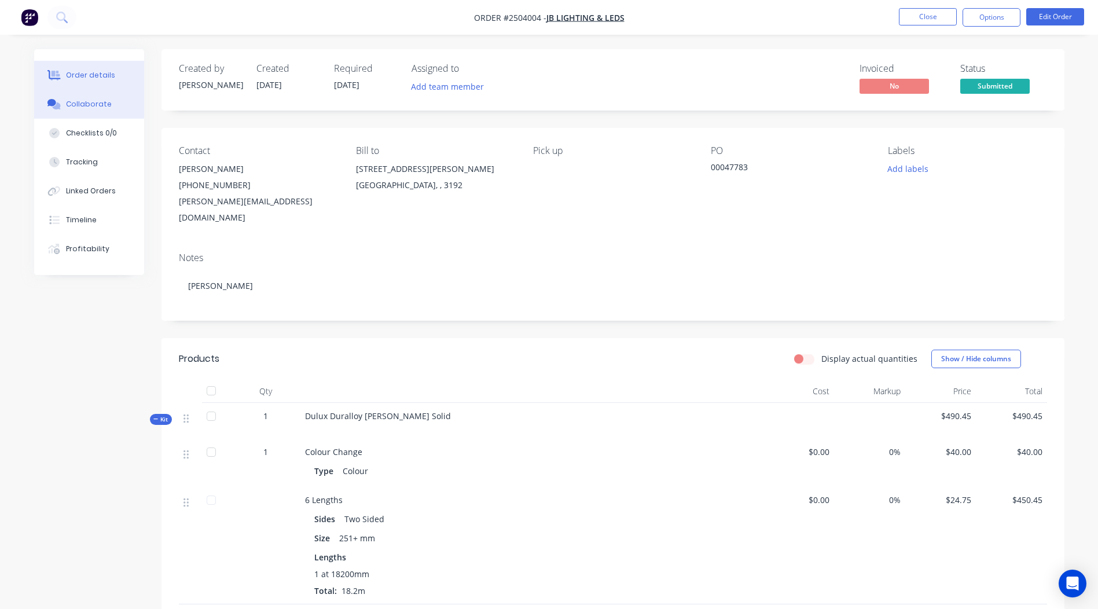
click at [104, 109] on button "Collaborate" at bounding box center [89, 104] width 110 height 29
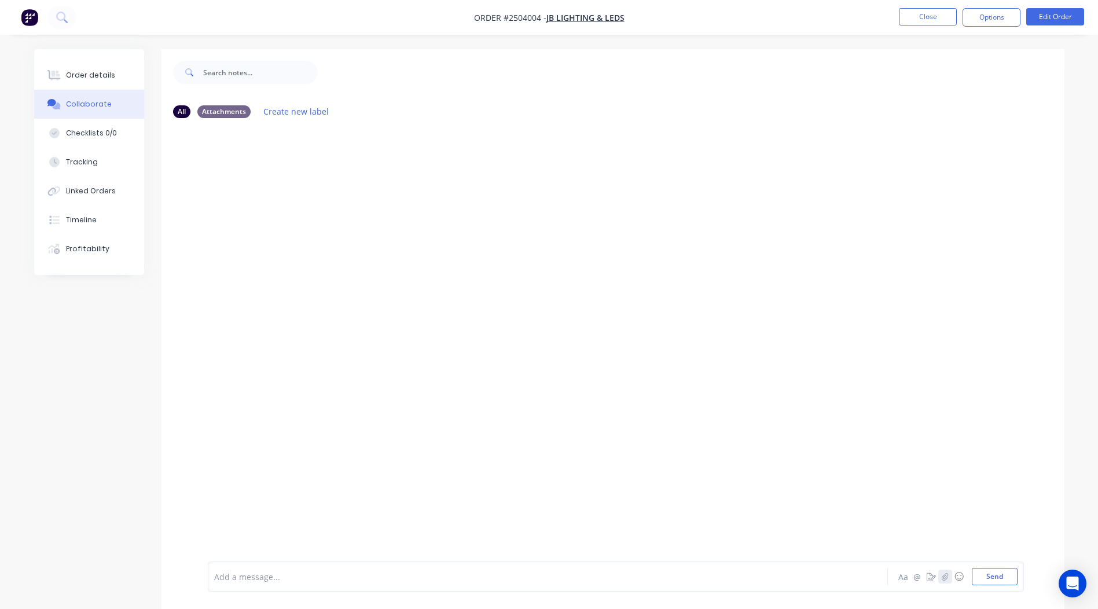
click at [947, 578] on icon "button" at bounding box center [945, 577] width 6 height 8
click at [1001, 578] on button "Send" at bounding box center [995, 576] width 46 height 17
click at [932, 24] on button "Close" at bounding box center [928, 16] width 58 height 17
